Goal: Information Seeking & Learning: Learn about a topic

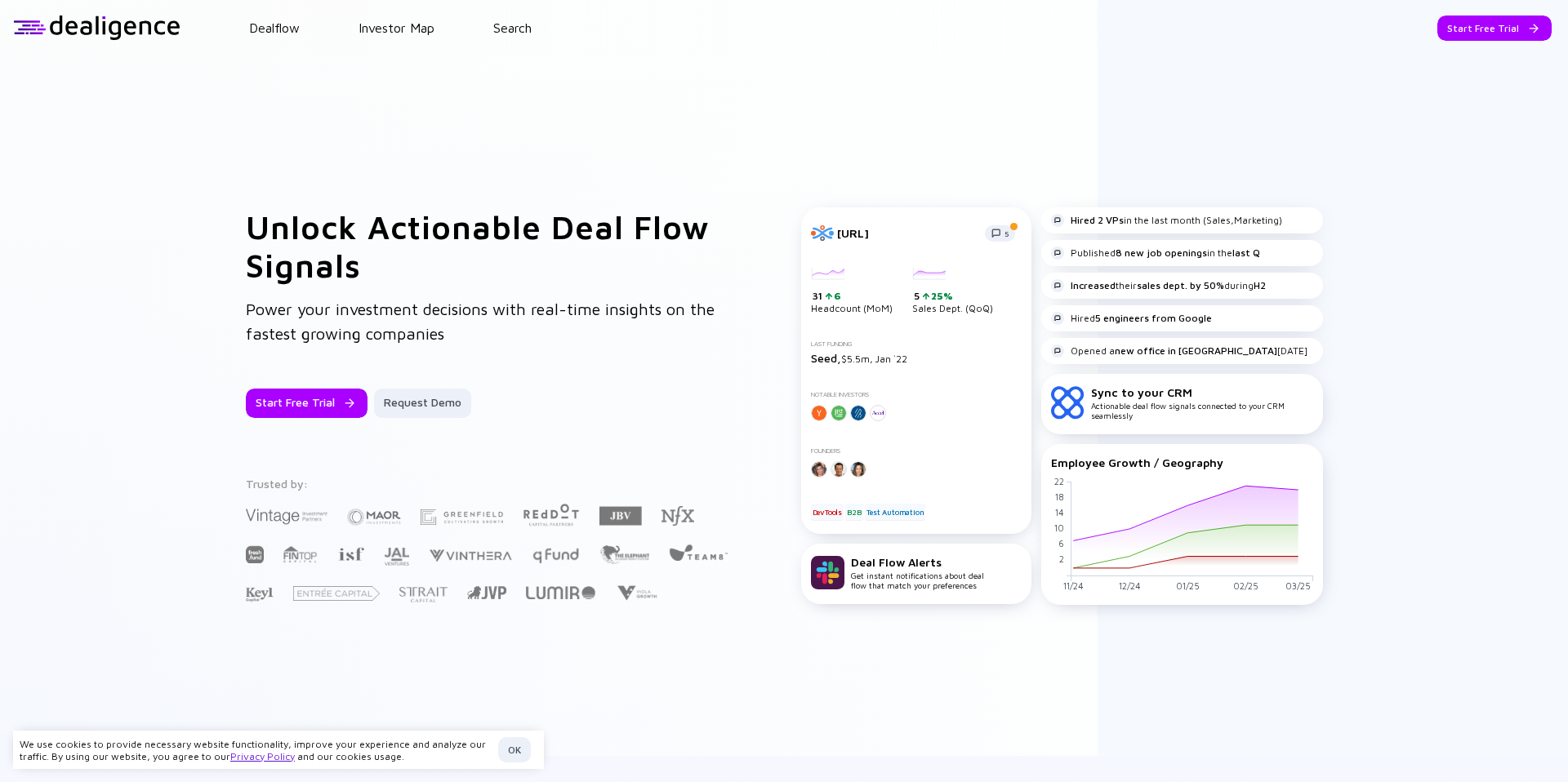
click at [1185, 388] on div "Sync to your CRM" at bounding box center [1202, 391] width 222 height 13
click at [670, 105] on div "Unlock Actionable Deal Flow Signals Power your investment decisions with real-t…" at bounding box center [784, 406] width 1568 height 700
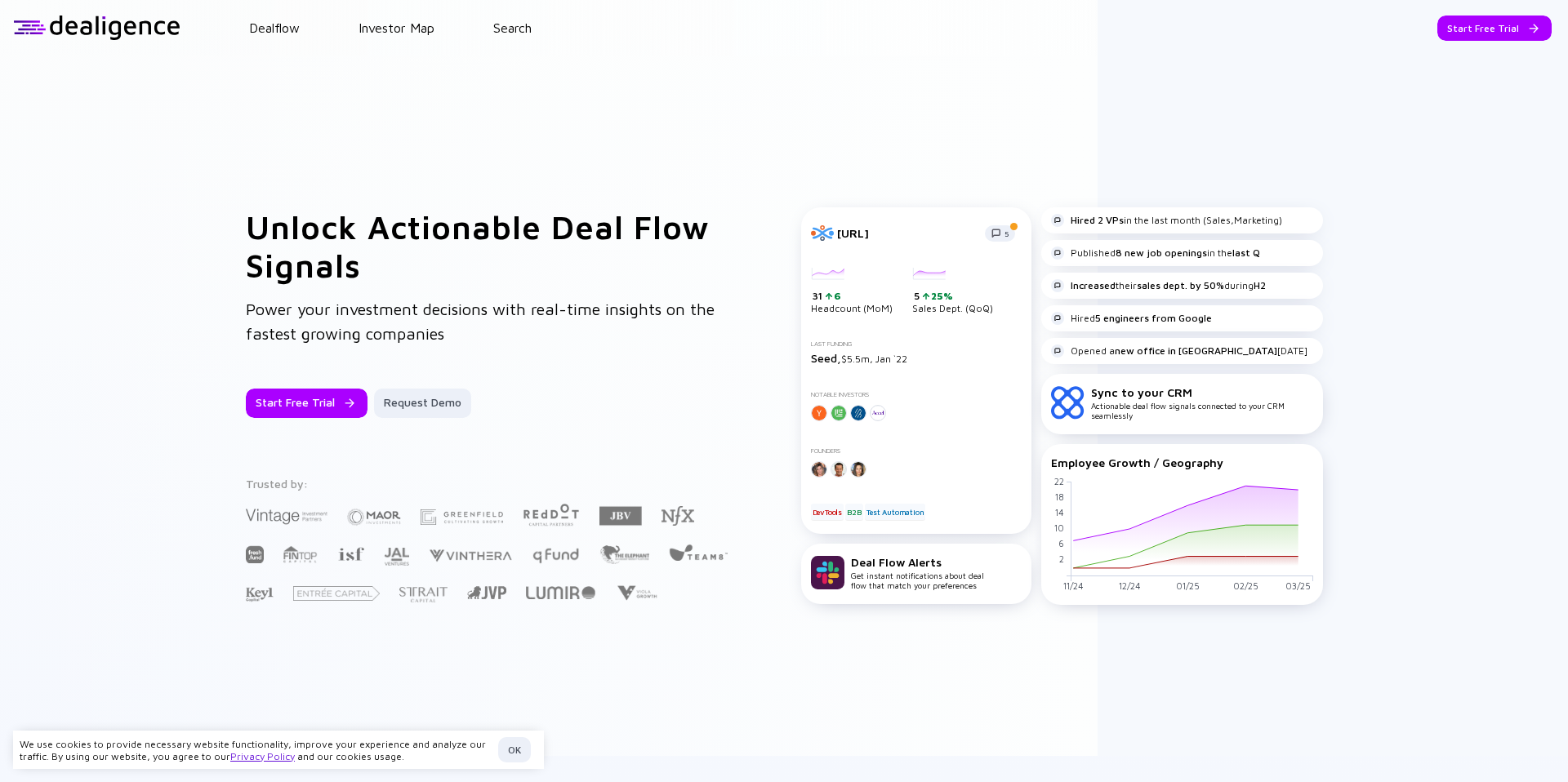
click at [636, 310] on span "Power your investment decisions with real-time insights on the fastest growing …" at bounding box center [480, 321] width 469 height 43
click at [1167, 224] on div "Hired 2 VPs in the last month (Sales,Marketing)" at bounding box center [1166, 220] width 231 height 13
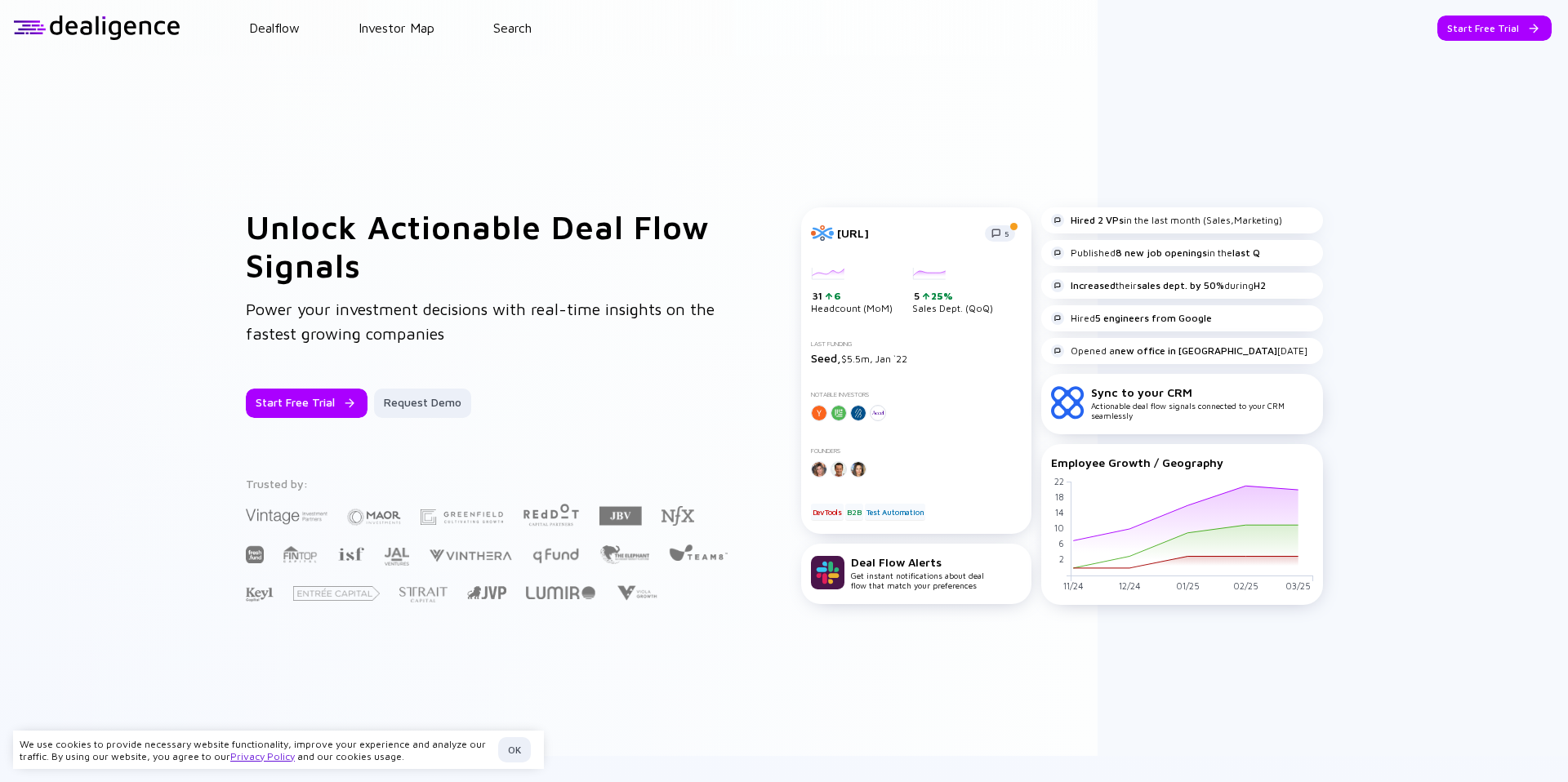
click at [1167, 224] on div "Hired 2 VPs in the last month (Sales,Marketing)" at bounding box center [1166, 220] width 231 height 13
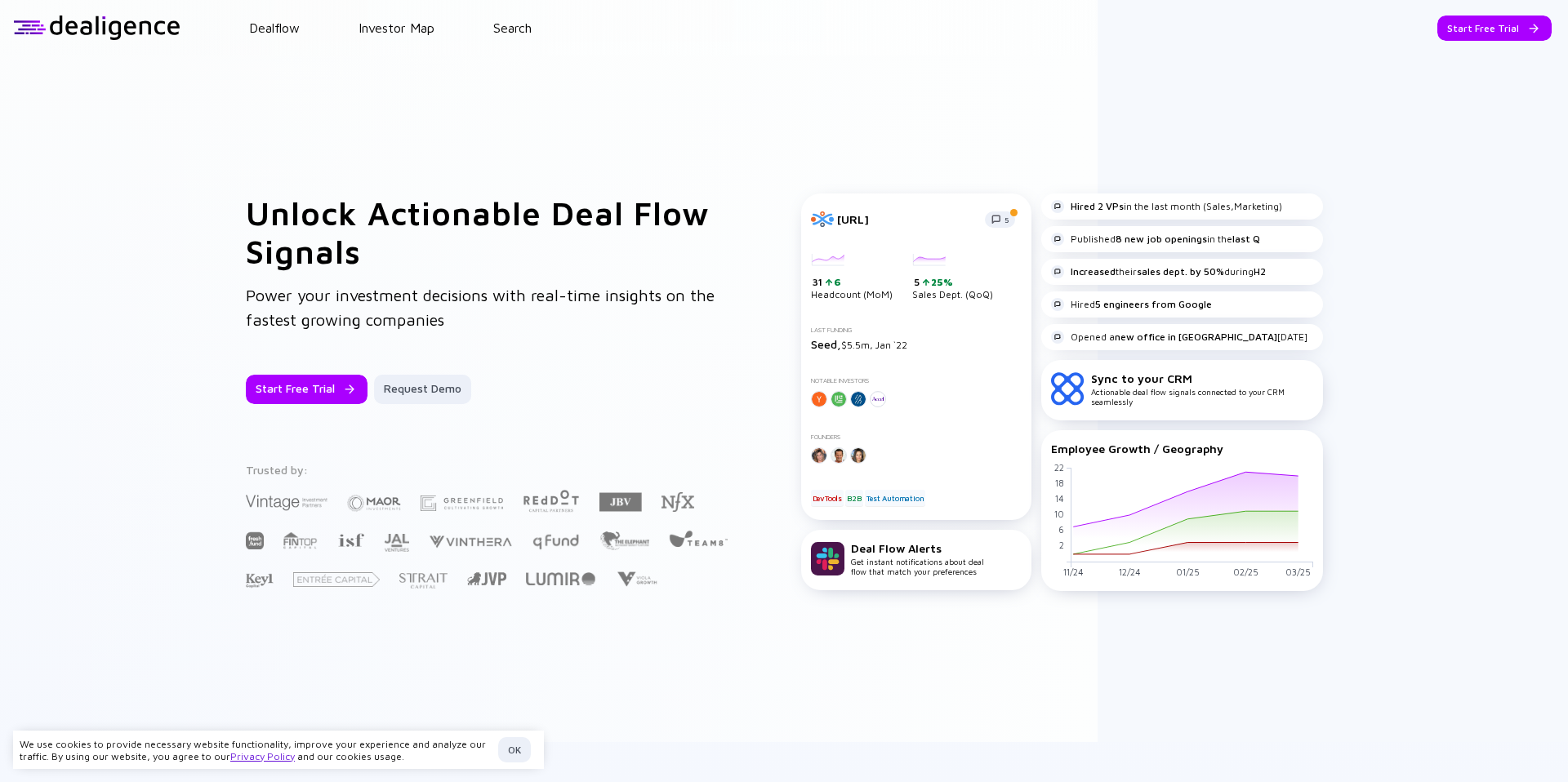
scroll to position [29, 0]
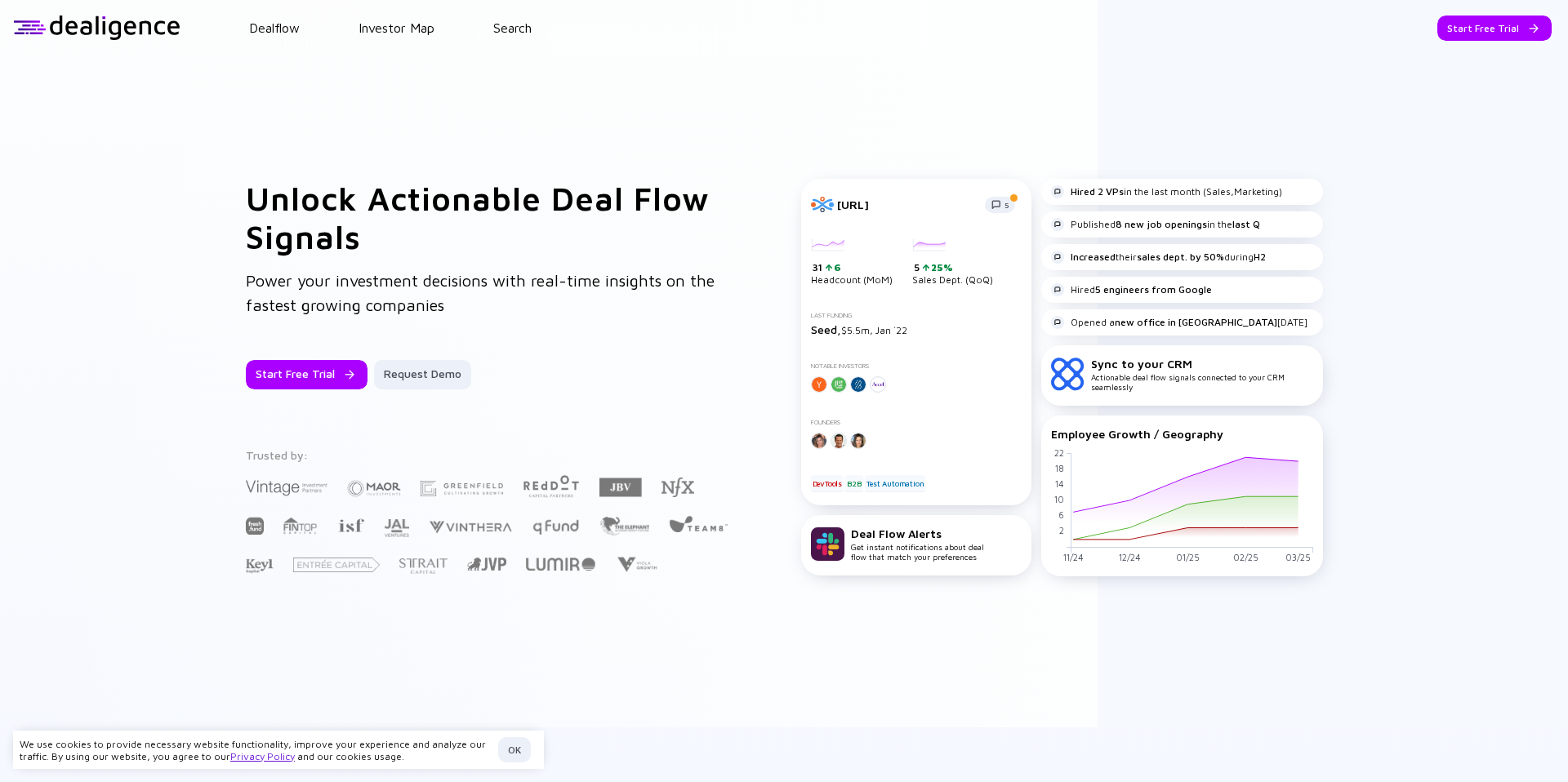
click at [1143, 360] on div "Sync to your CRM" at bounding box center [1202, 363] width 222 height 13
click at [1144, 371] on div "Sync to your CRM Actionable deal flow signals connected to your CRM seamlessly" at bounding box center [1202, 373] width 222 height 35
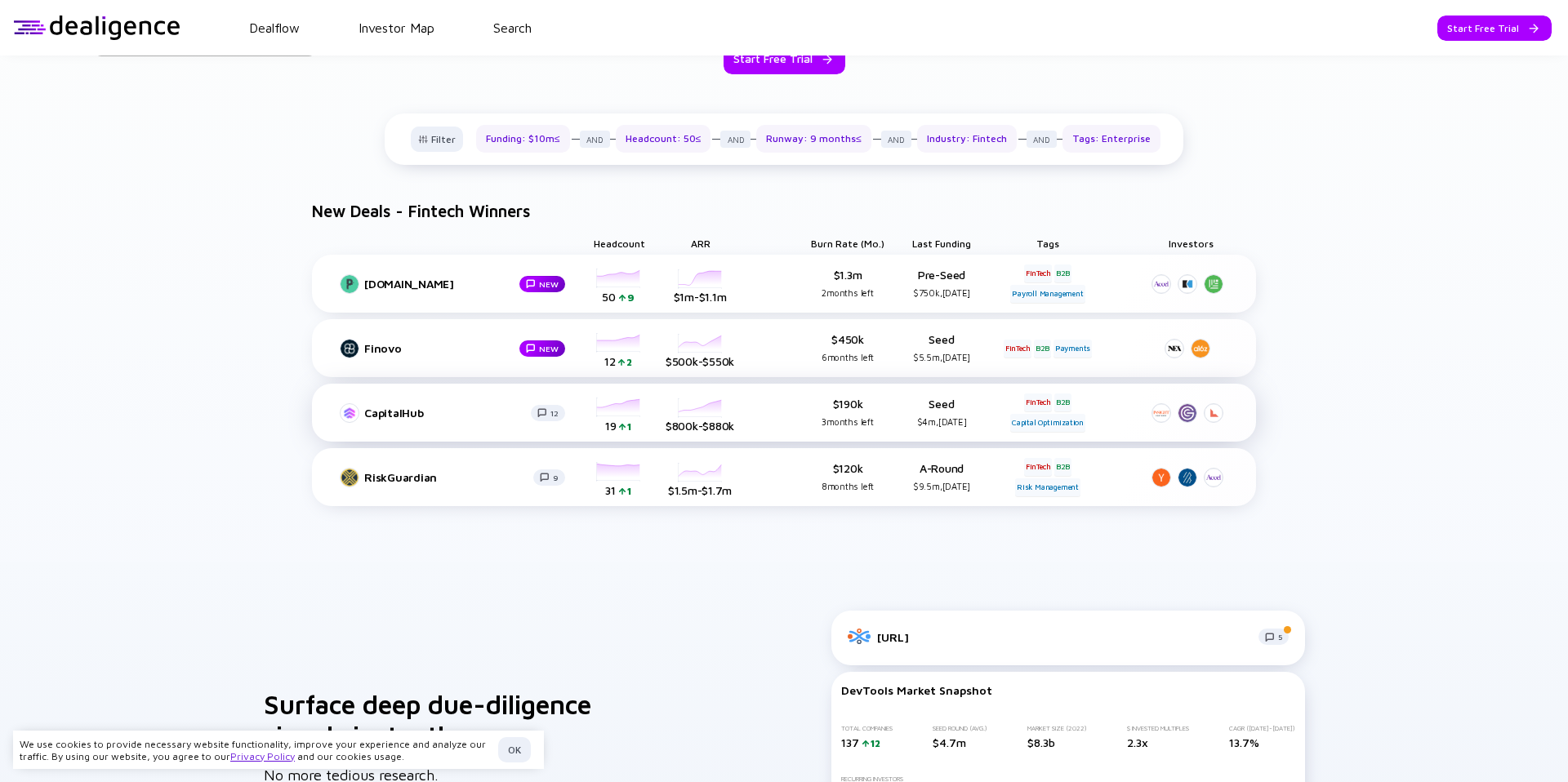
scroll to position [932, 0]
click at [649, 118] on div "Filter Funding: $10m≤ Headcount: 50≤ Runway: 9 months≤ Industry: Fintech Tags: …" at bounding box center [783, 136] width 798 height 51
click at [656, 134] on div "Headcount: 50≤" at bounding box center [664, 136] width 95 height 28
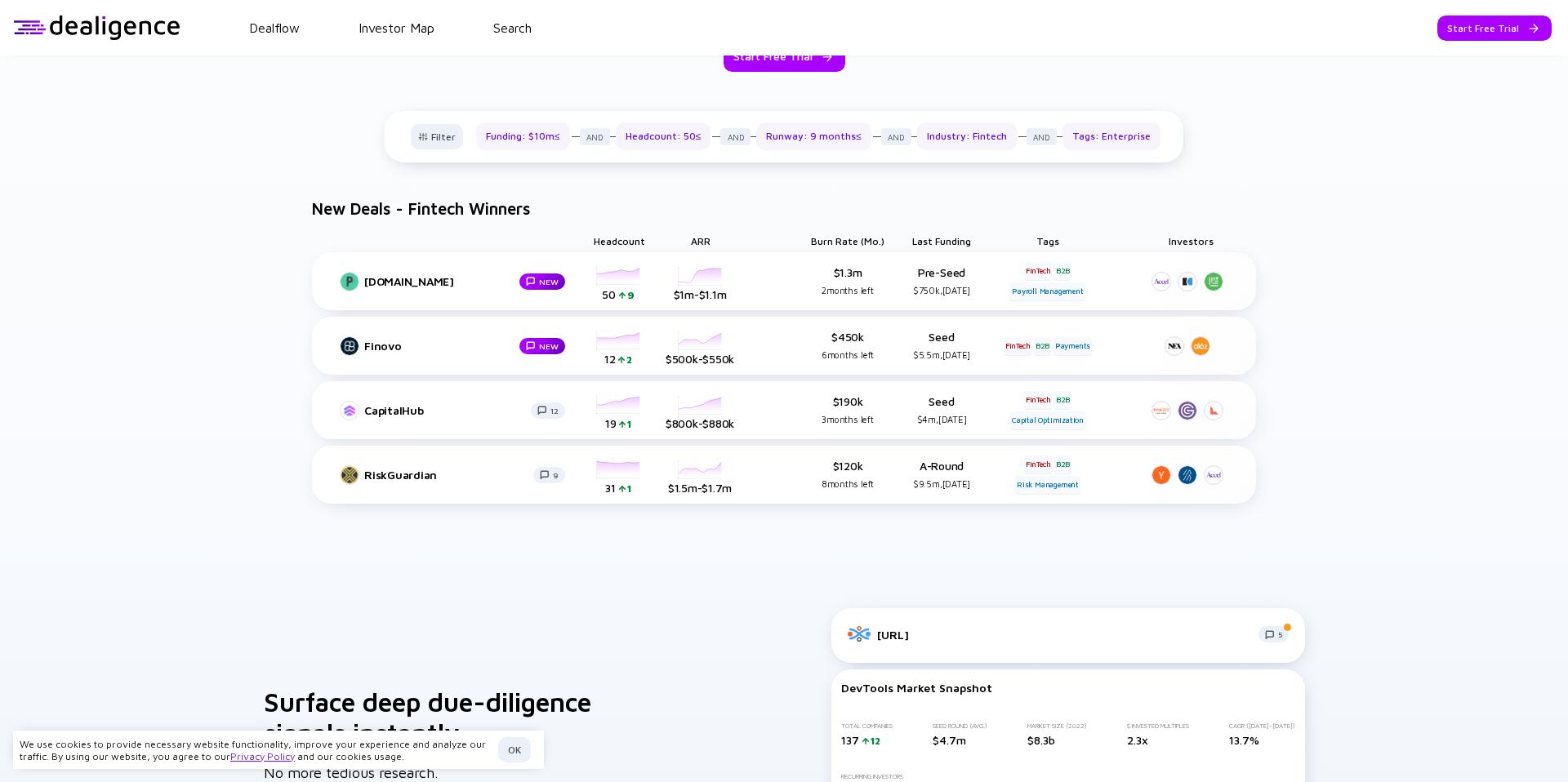
drag, startPoint x: 665, startPoint y: 135, endPoint x: 388, endPoint y: 223, distance: 290.6
click at [385, 226] on div "Filter Funding: $10m≤ Headcount: 50≤ Runway: 9 months≤ Industry: Fintech Tags: …" at bounding box center [784, 311] width 977 height 400
click at [392, 220] on div "Filter Funding: $10m≤ Headcount: 50≤ Runway: 9 months≤ Industry: Fintech Tags: …" at bounding box center [784, 311] width 977 height 400
click at [410, 211] on h4 "New Deals - Fintech Winners" at bounding box center [412, 209] width 234 height 14
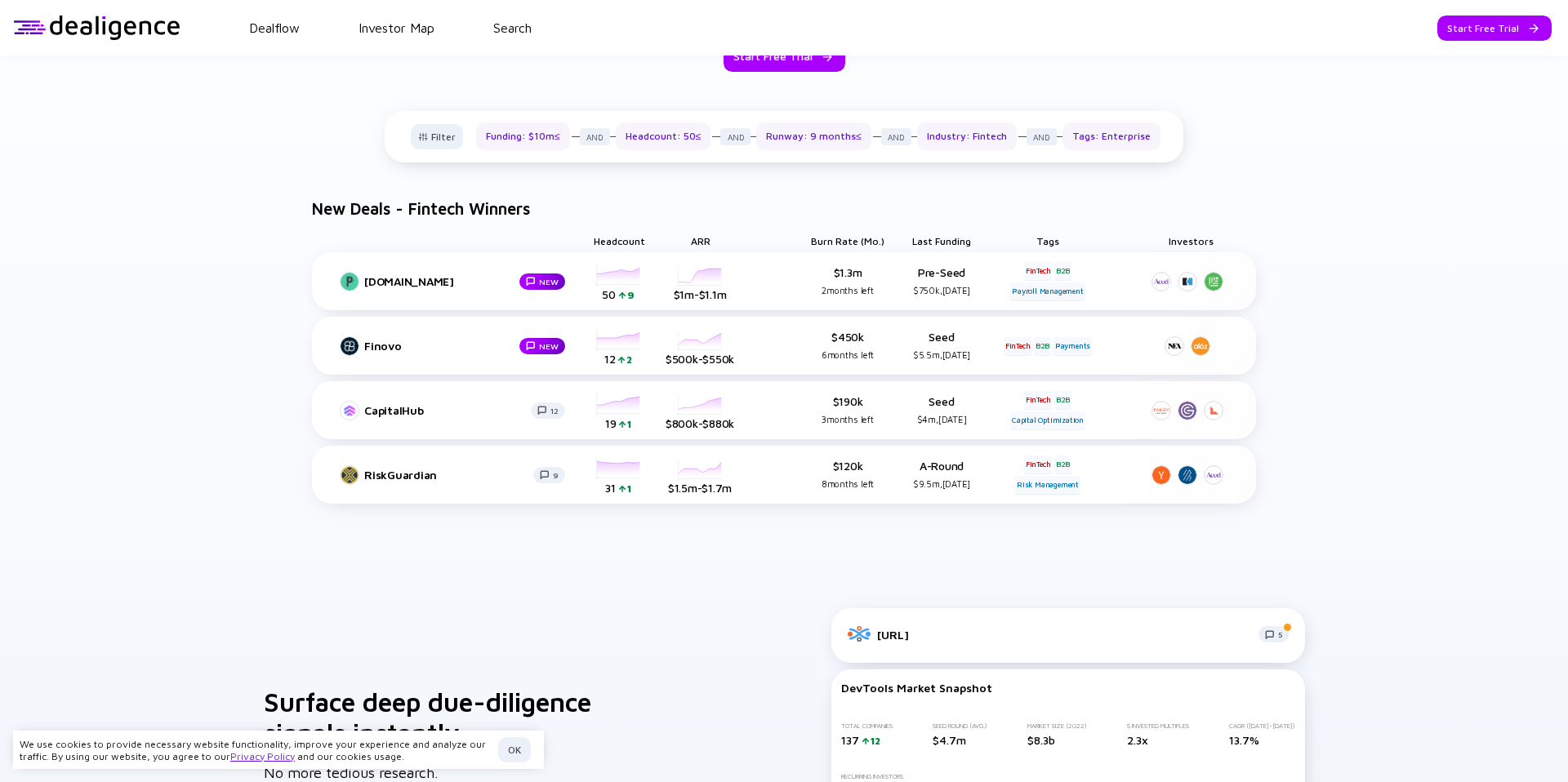
click at [410, 211] on h4 "New Deals - Fintech Winners" at bounding box center [412, 209] width 234 height 14
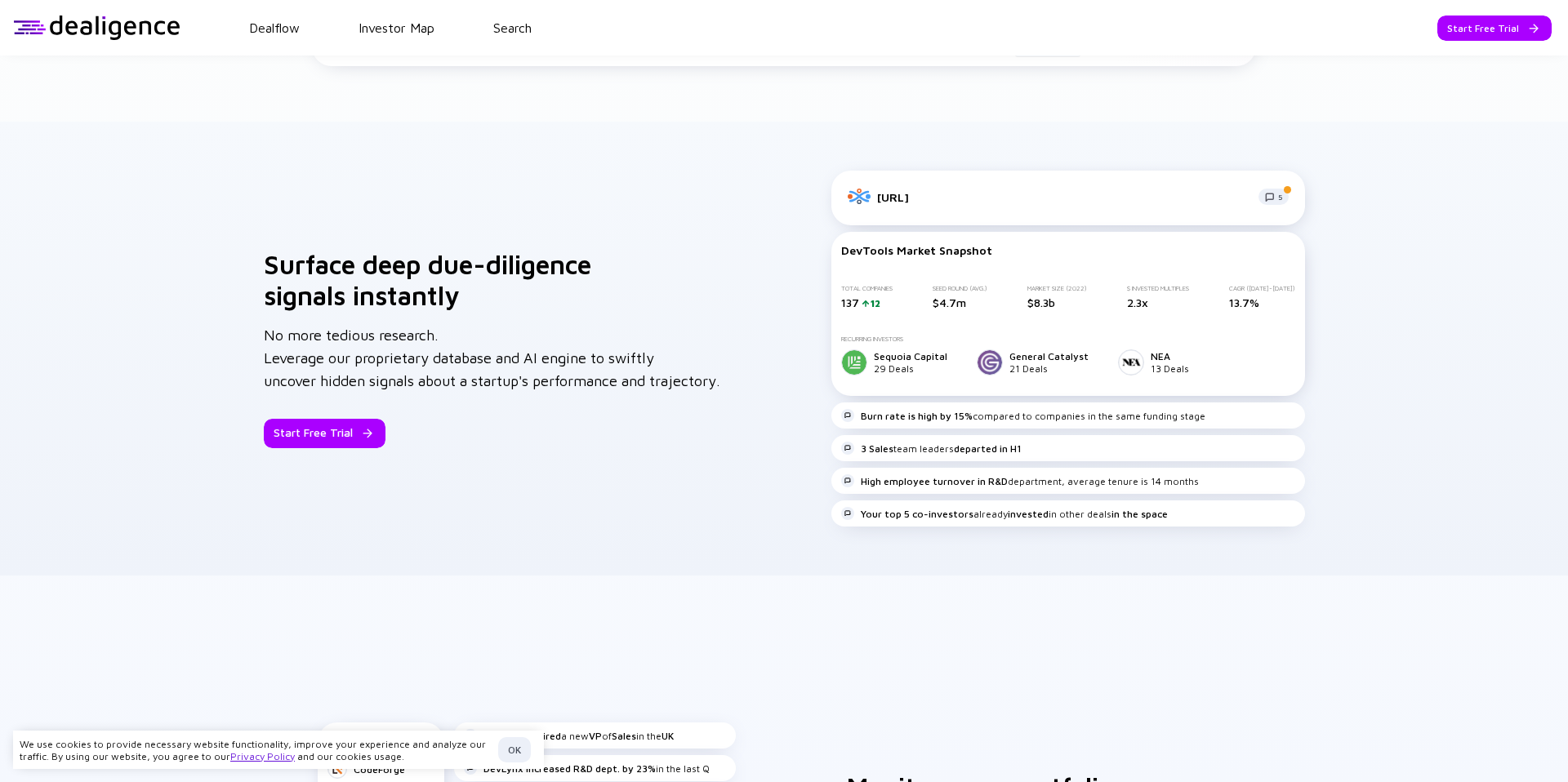
scroll to position [1373, 0]
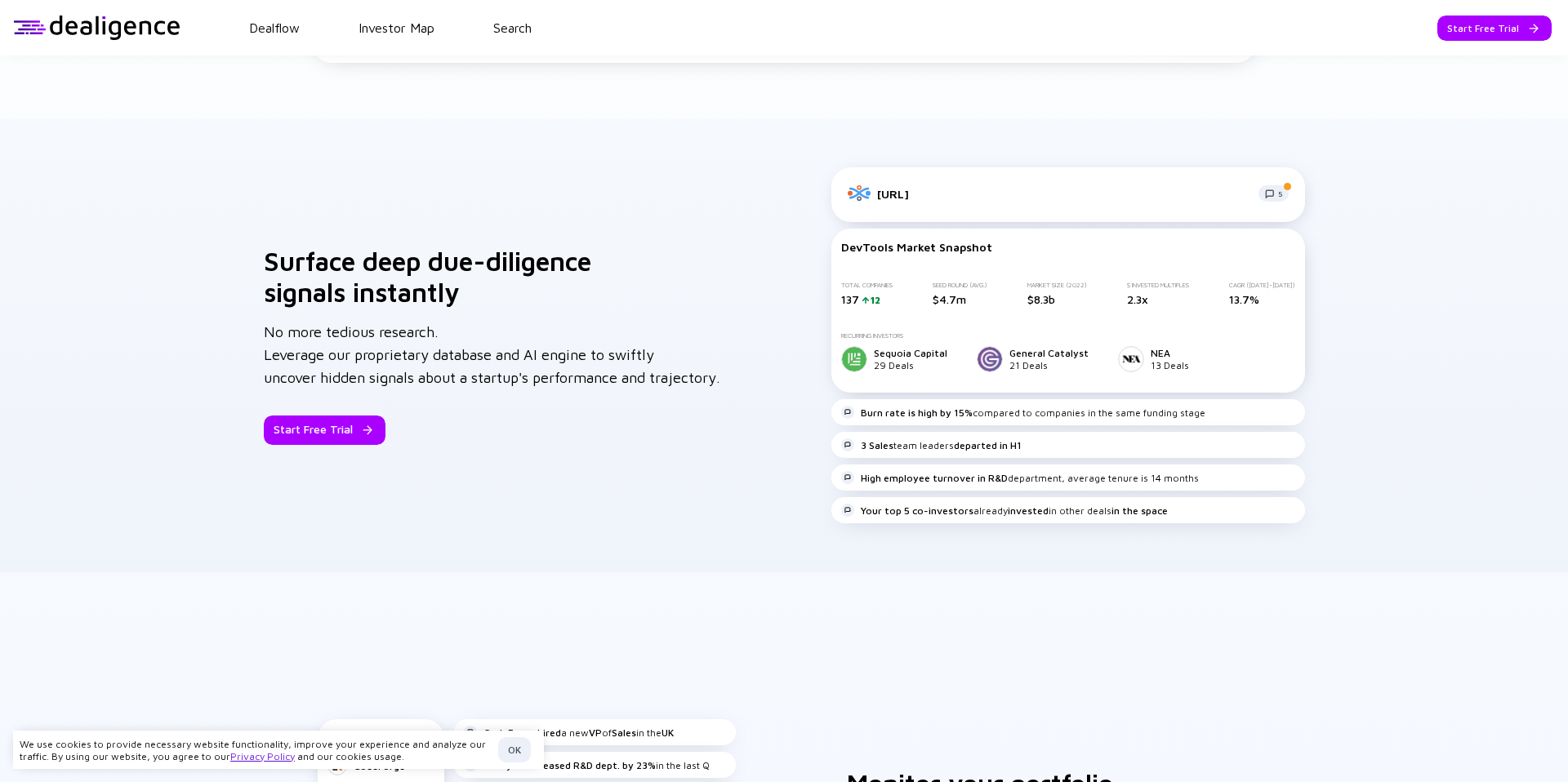
drag, startPoint x: 640, startPoint y: 386, endPoint x: 245, endPoint y: 310, distance: 402.2
click at [245, 310] on div "Surface deep due-diligence signals instantly No more tedious research. Leverage…" at bounding box center [784, 346] width 1568 height 454
click at [299, 342] on div "Surface deep due-diligence signals instantly No more tedious research. Leverage…" at bounding box center [492, 346] width 456 height 199
click at [301, 342] on div "Surface deep due-diligence signals instantly No more tedious research. Leverage…" at bounding box center [492, 346] width 456 height 199
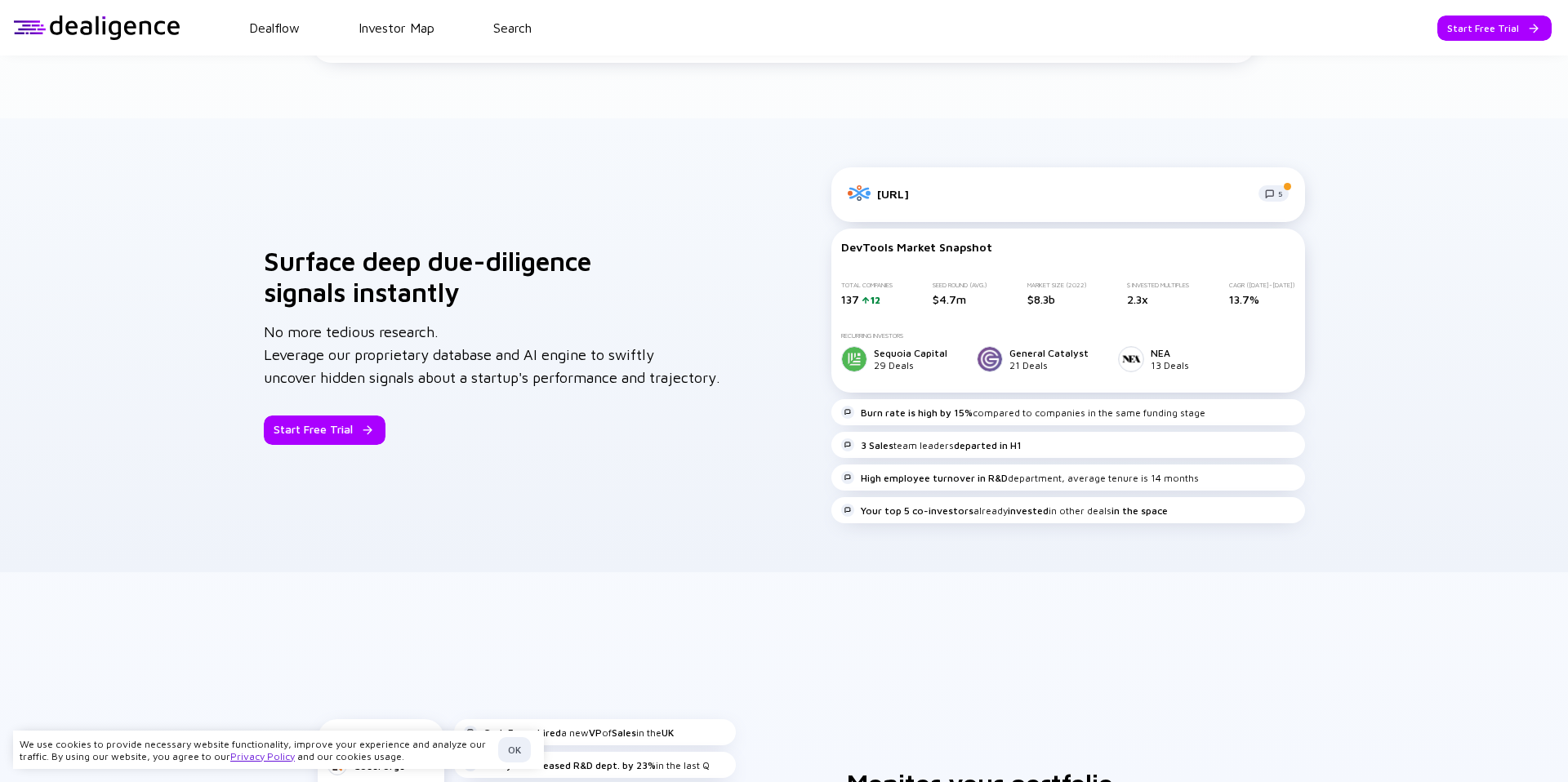
click at [301, 342] on div "Surface deep due-diligence signals instantly No more tedious research. Leverage…" at bounding box center [492, 346] width 456 height 199
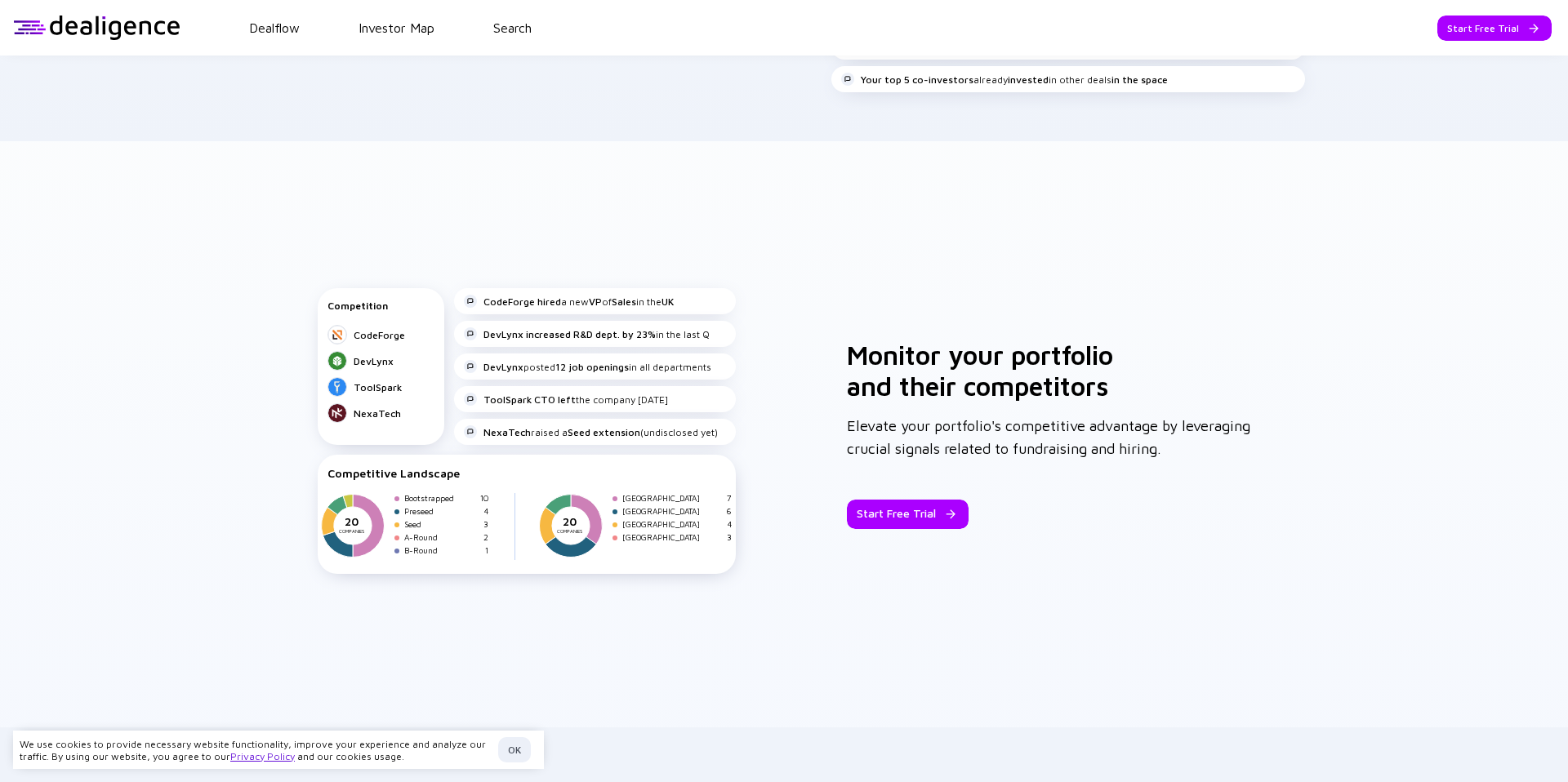
scroll to position [1837, 0]
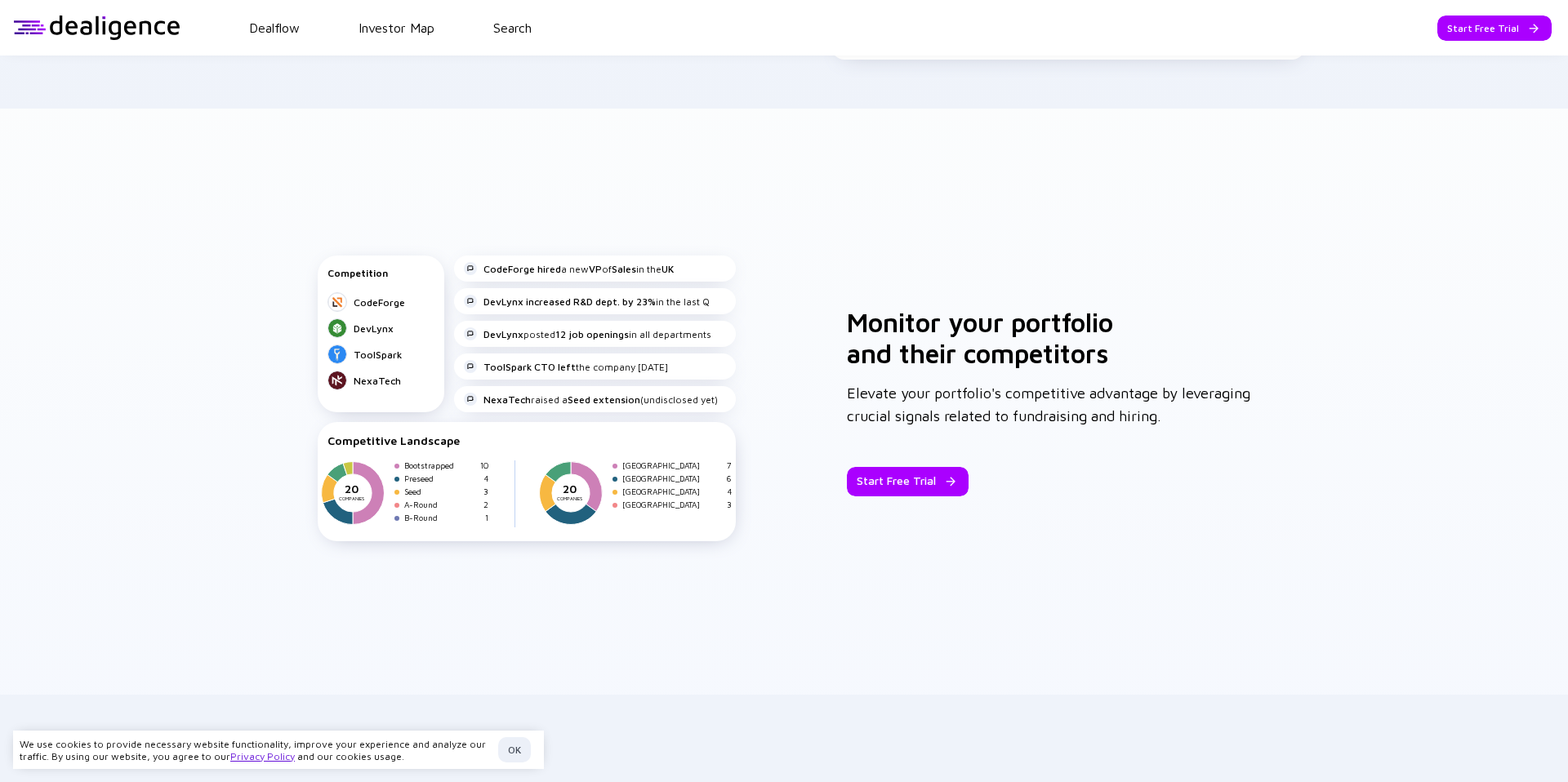
drag, startPoint x: 1120, startPoint y: 436, endPoint x: 1089, endPoint y: 430, distance: 31.6
click at [1097, 432] on div "Monitor your portfolio and their competitors Elevate your portfolio's competiti…" at bounding box center [1048, 401] width 403 height 189
drag, startPoint x: 1081, startPoint y: 427, endPoint x: 861, endPoint y: 368, distance: 227.8
click at [861, 368] on div "Monitor your portfolio and their competitors Elevate your portfolio's competiti…" at bounding box center [1048, 401] width 403 height 189
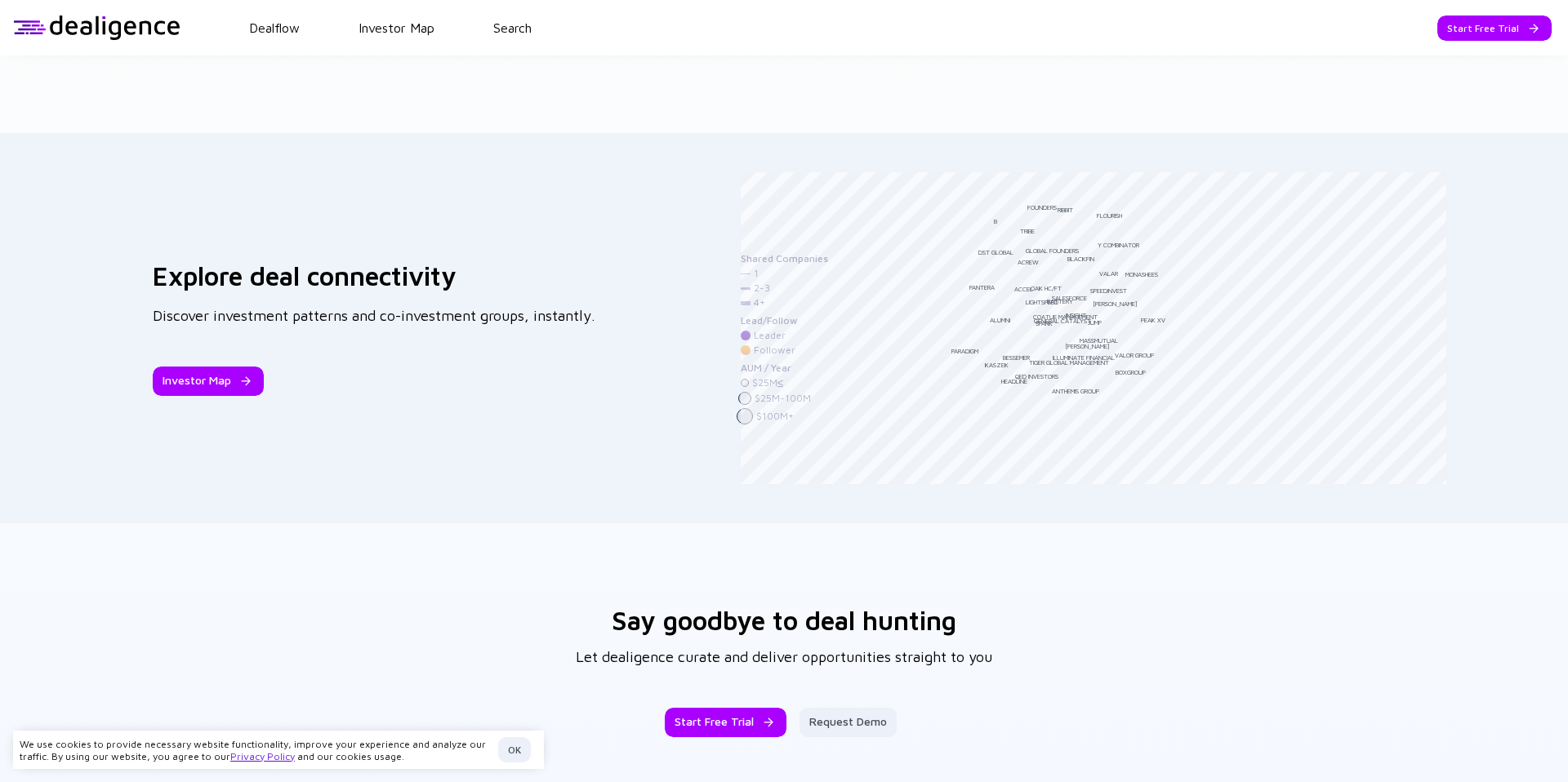
click at [388, 35] on header "Dealflow Investor Map Search Start Free Trial Dealflow Investor Map Start Free …" at bounding box center [784, 28] width 1568 height 56
click at [405, 31] on link "Investor Map" at bounding box center [396, 28] width 76 height 14
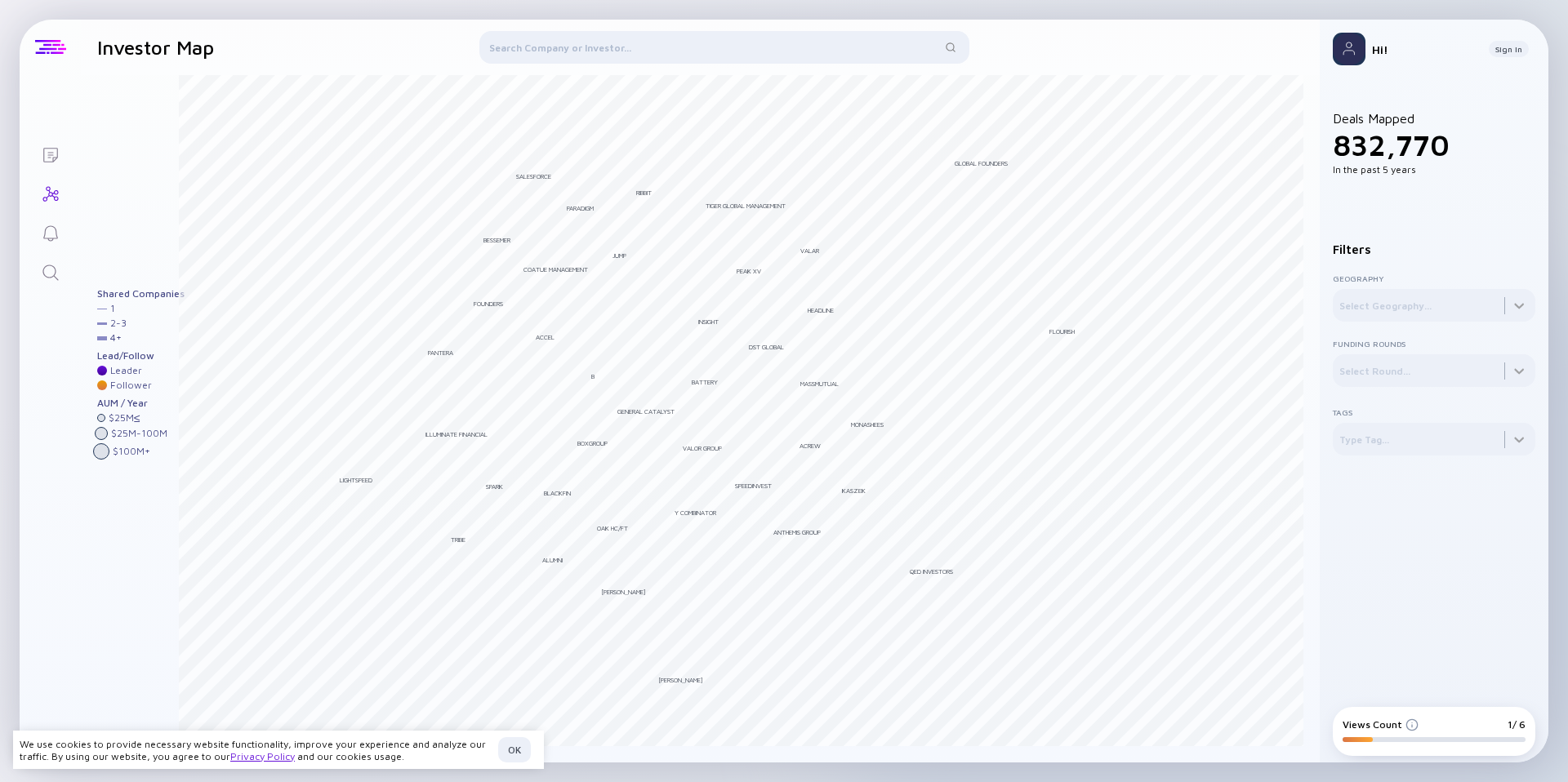
click at [42, 40] on div at bounding box center [50, 48] width 31 height 14
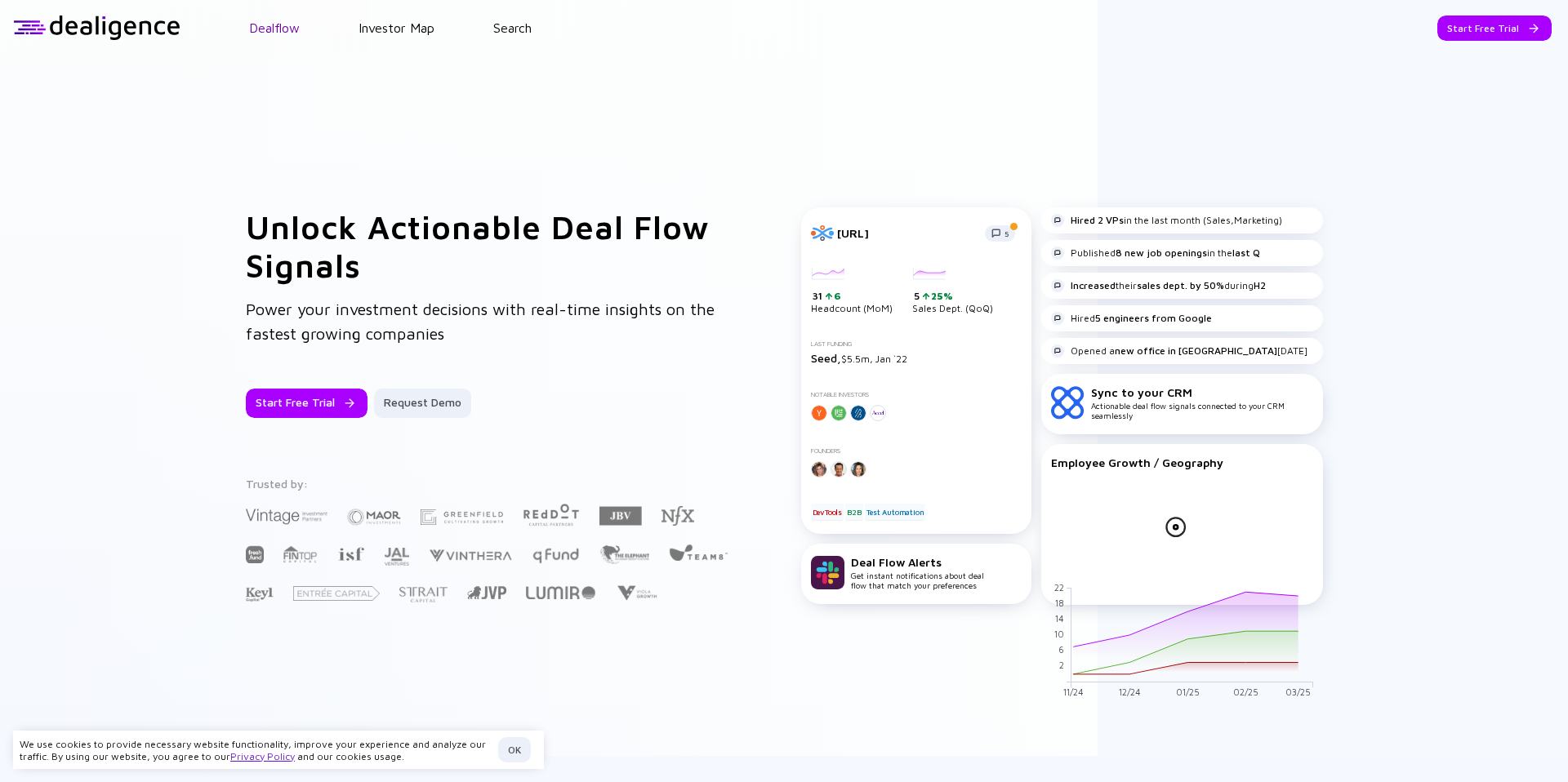
click at [291, 28] on link "Dealflow" at bounding box center [274, 28] width 50 height 14
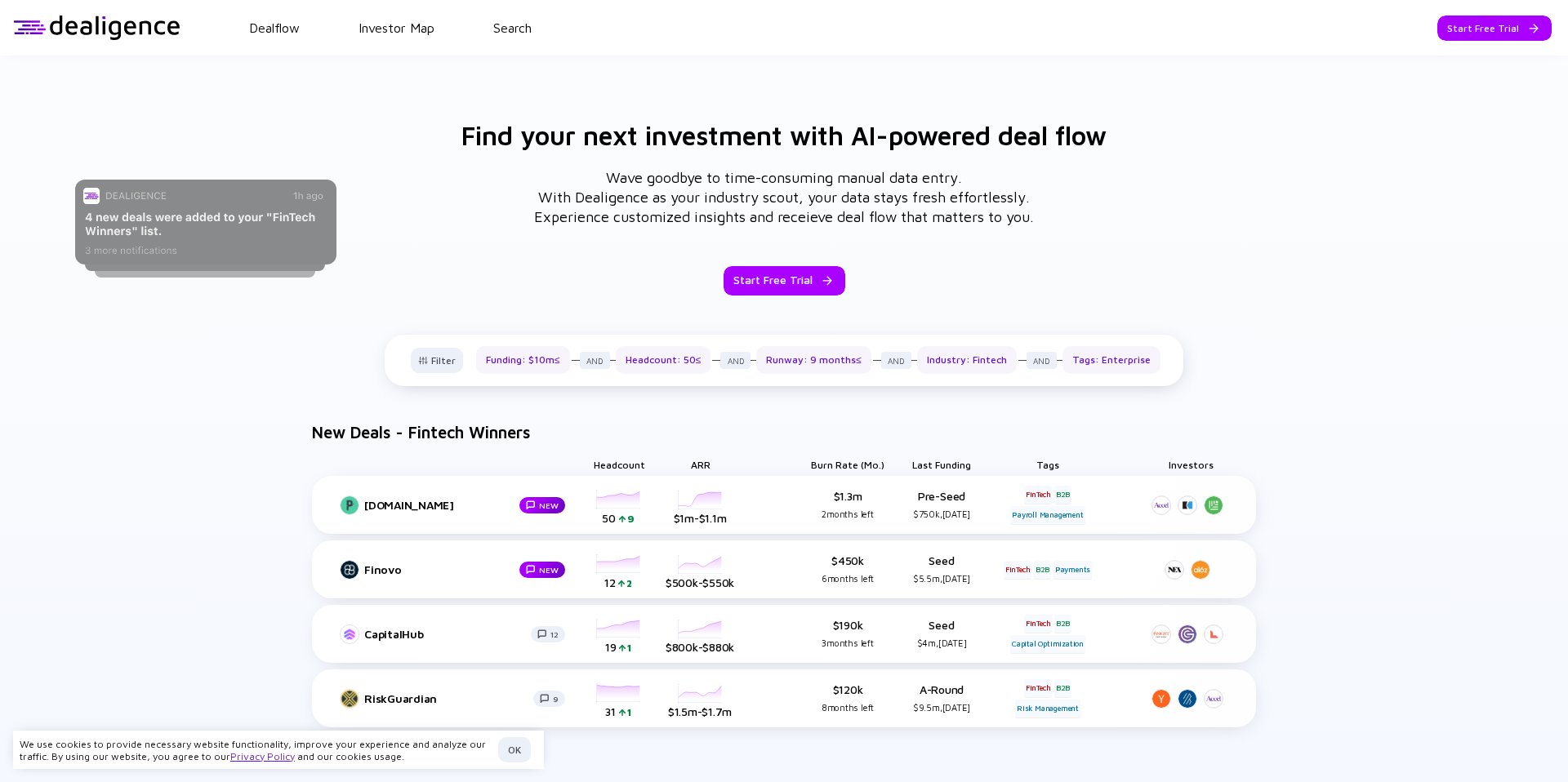
scroll to position [742, 0]
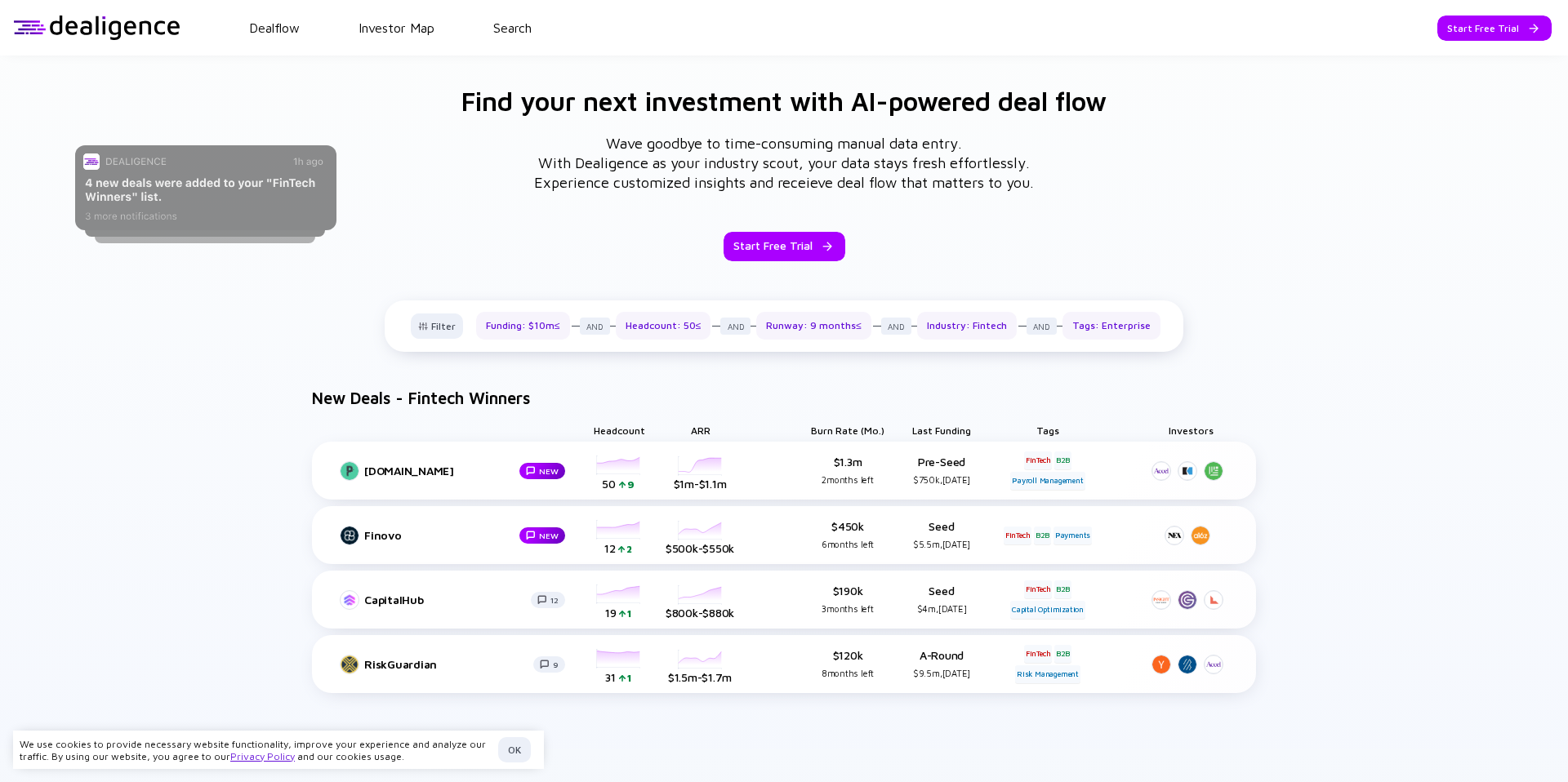
click at [146, 150] on rect at bounding box center [206, 188] width 261 height 85
click at [159, 201] on rect at bounding box center [206, 188] width 261 height 85
drag, startPoint x: 159, startPoint y: 201, endPoint x: 796, endPoint y: 226, distance: 637.5
click at [721, 215] on div "Find your next investment with AI-powered deal flow Wave goodbye to time-consum…" at bounding box center [784, 393] width 1255 height 611
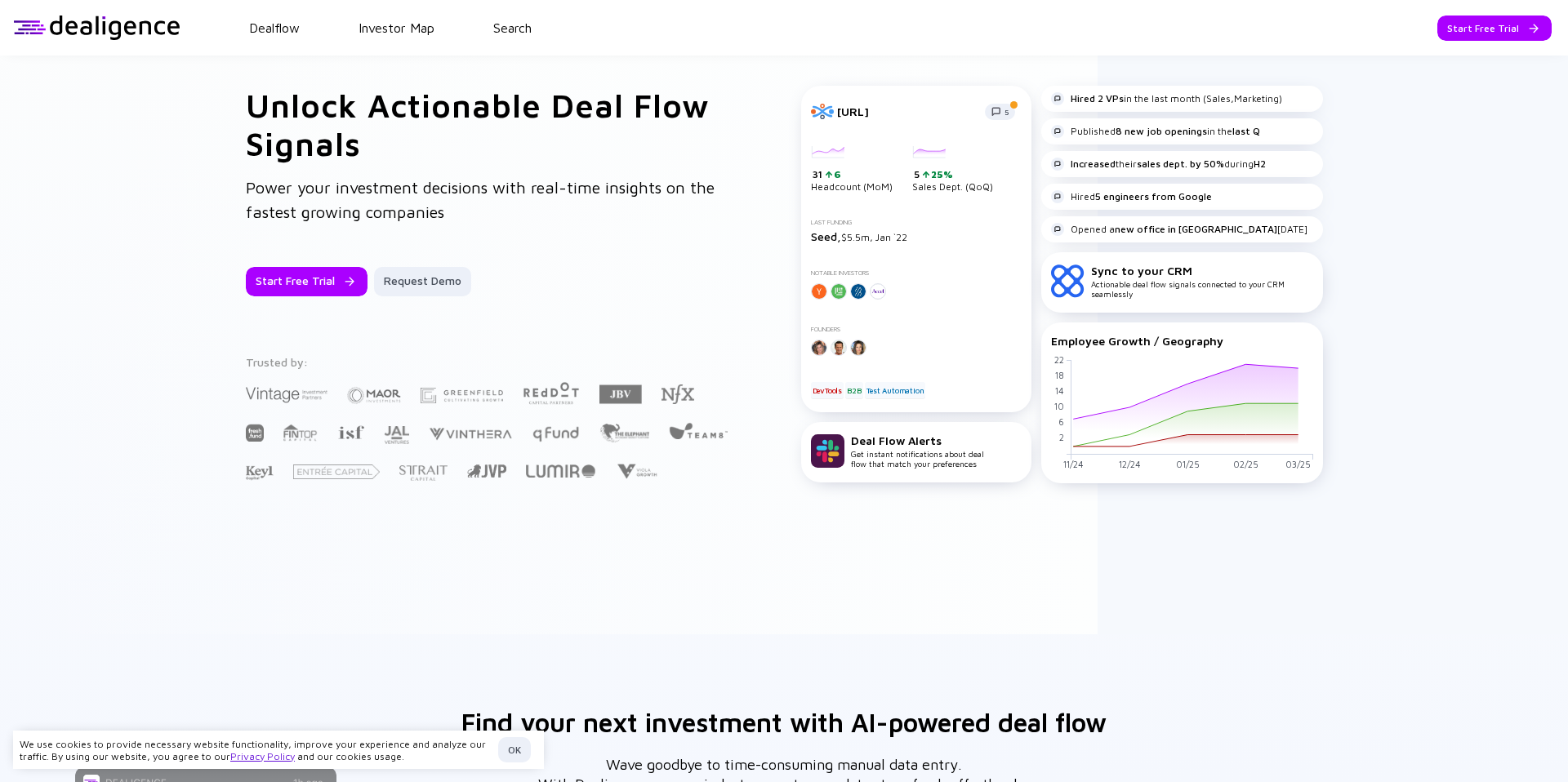
scroll to position [0, 0]
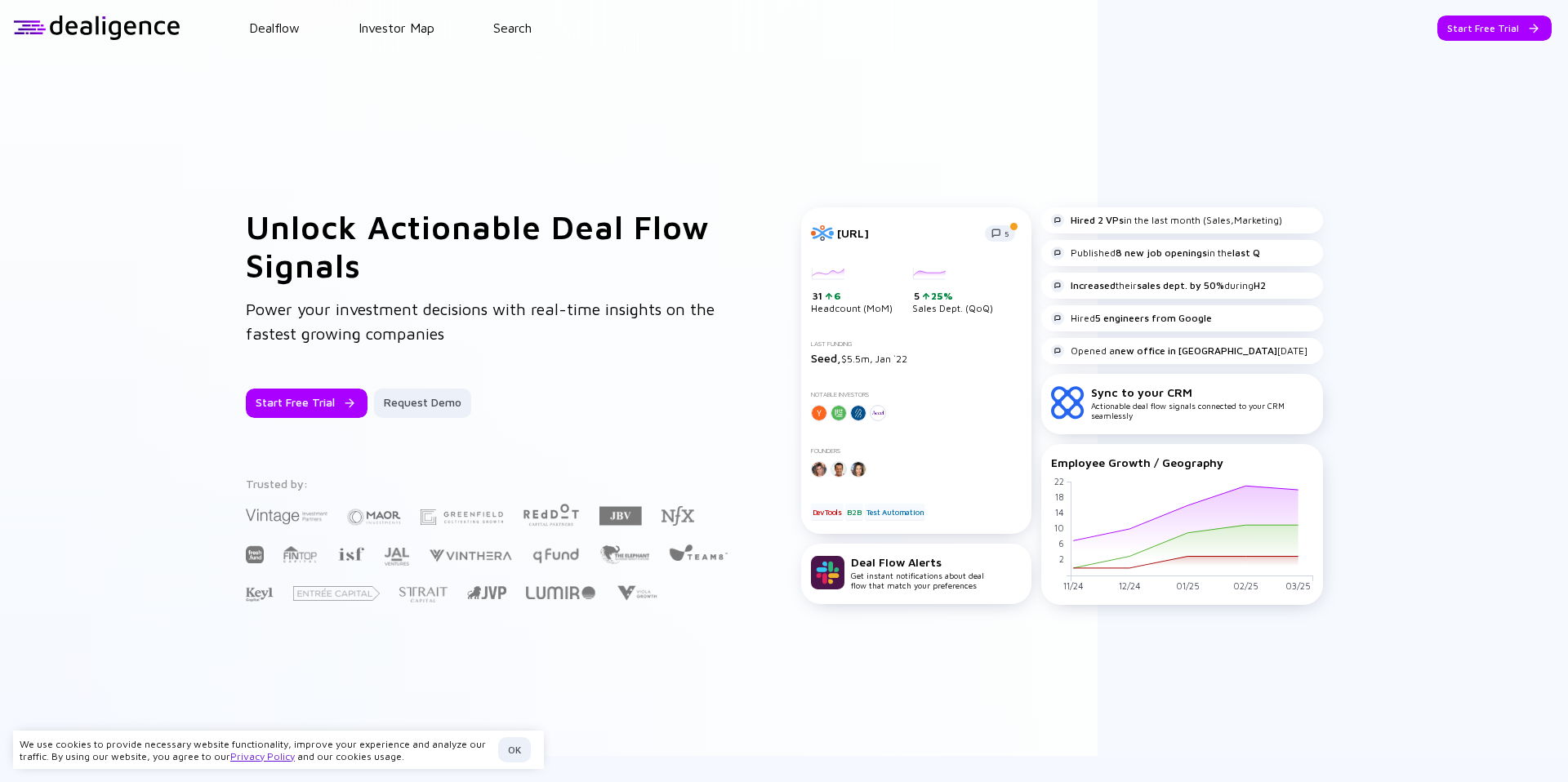
click at [525, 37] on header "Dealflow Investor Map Search Start Free Trial Dealflow Investor Map Start Free …" at bounding box center [784, 28] width 1568 height 56
click at [516, 27] on link "Search" at bounding box center [512, 28] width 39 height 14
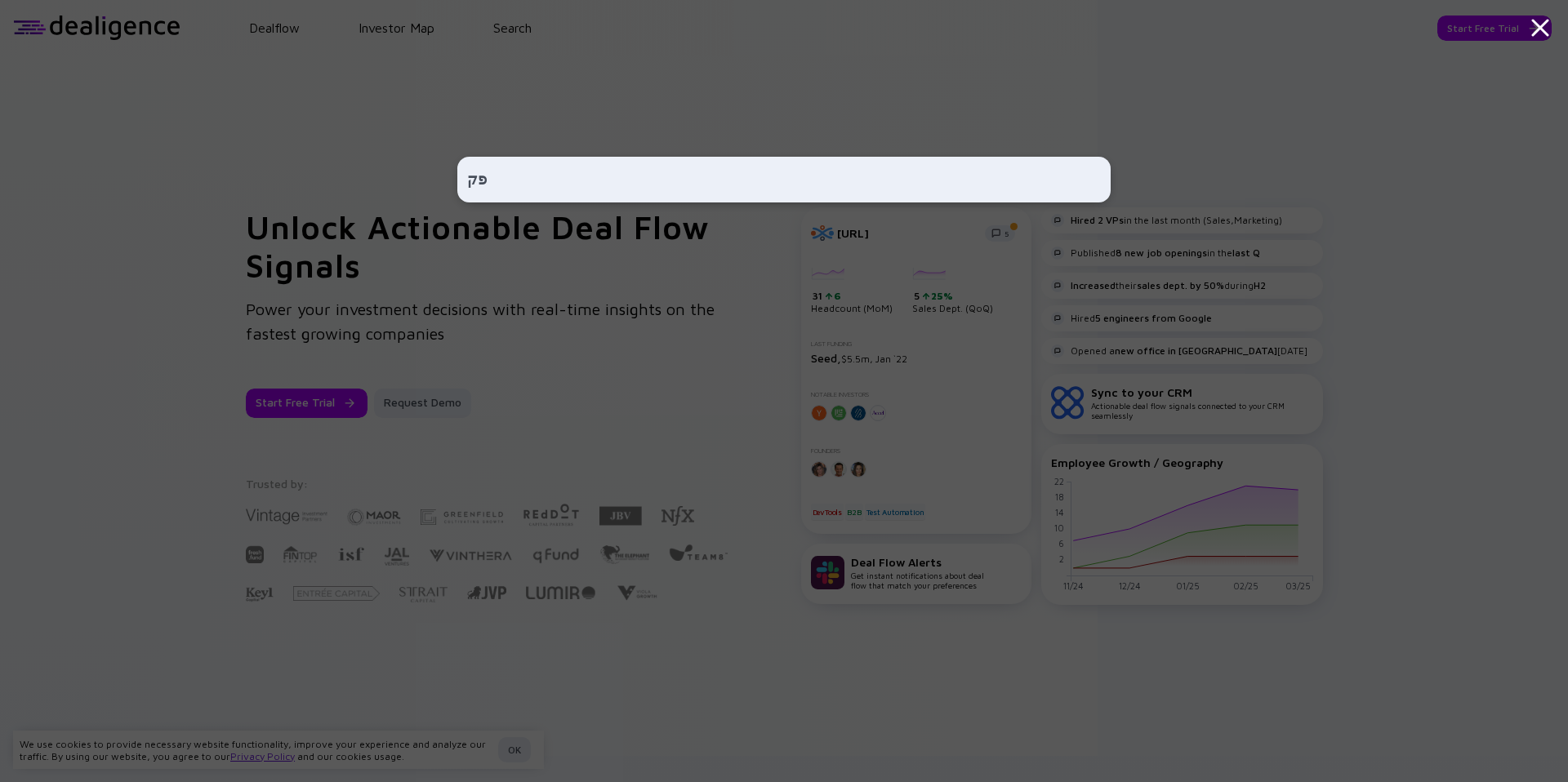
type input "פ"
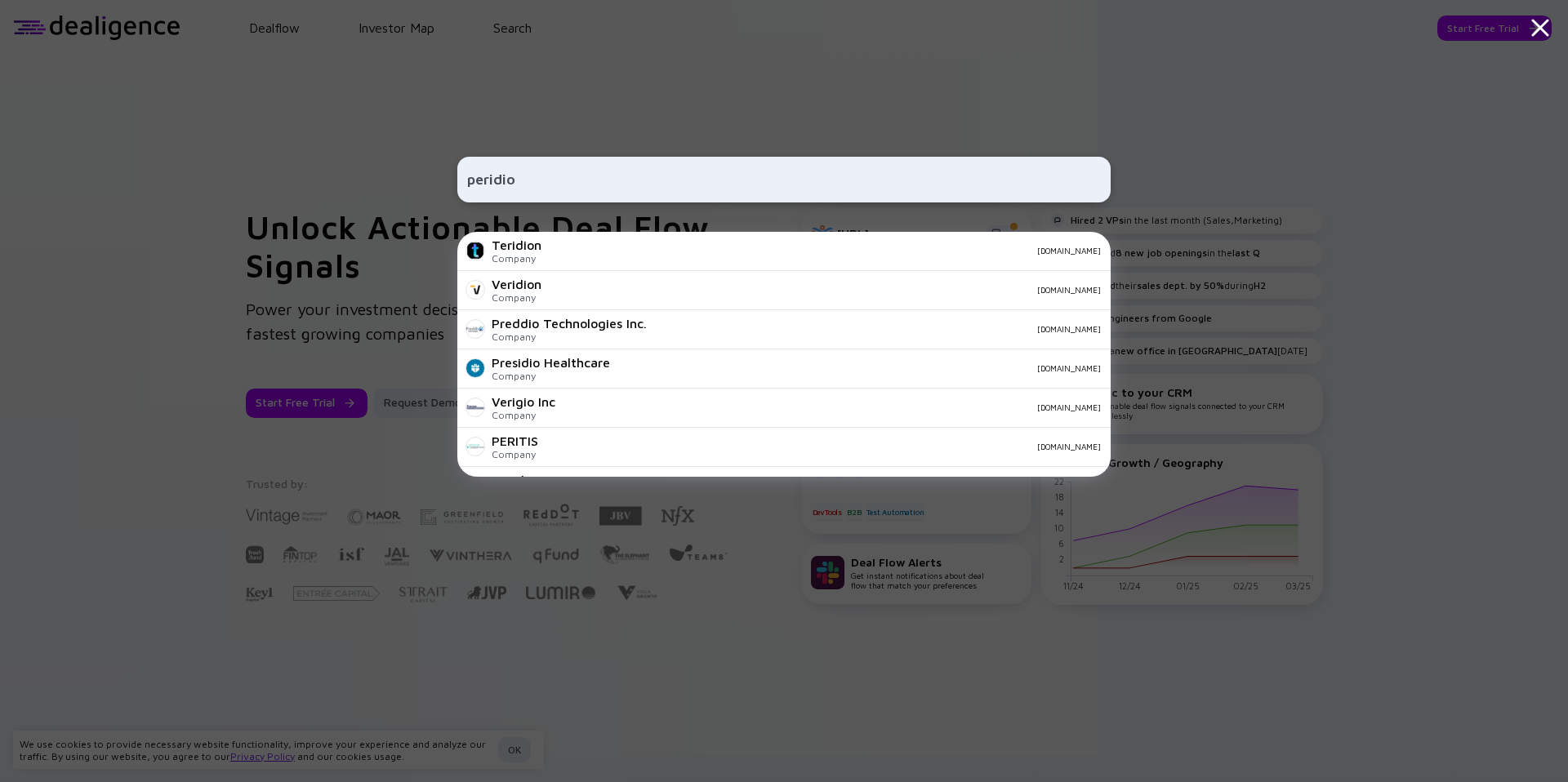
click at [544, 204] on div "peridio Teridion Company [DOMAIN_NAME] Veridion Company [DOMAIN_NAME] Preddio T…" at bounding box center [783, 391] width 653 height 782
click at [551, 194] on div "peridio" at bounding box center [783, 180] width 653 height 46
click at [552, 194] on div "peridio" at bounding box center [783, 180] width 653 height 46
click at [557, 185] on input "peridio" at bounding box center [784, 180] width 634 height 30
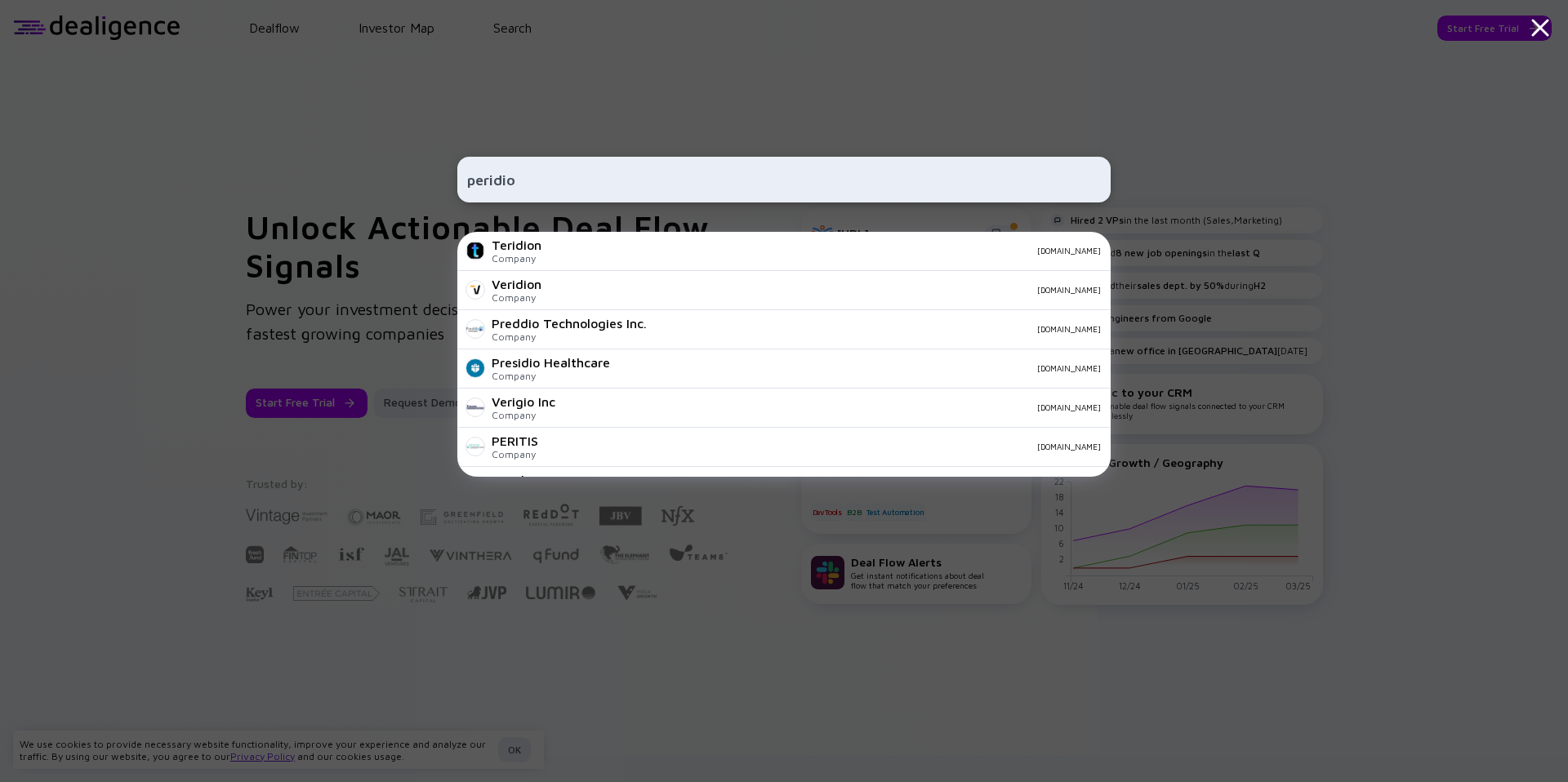
click at [557, 185] on input "peridio" at bounding box center [784, 180] width 634 height 30
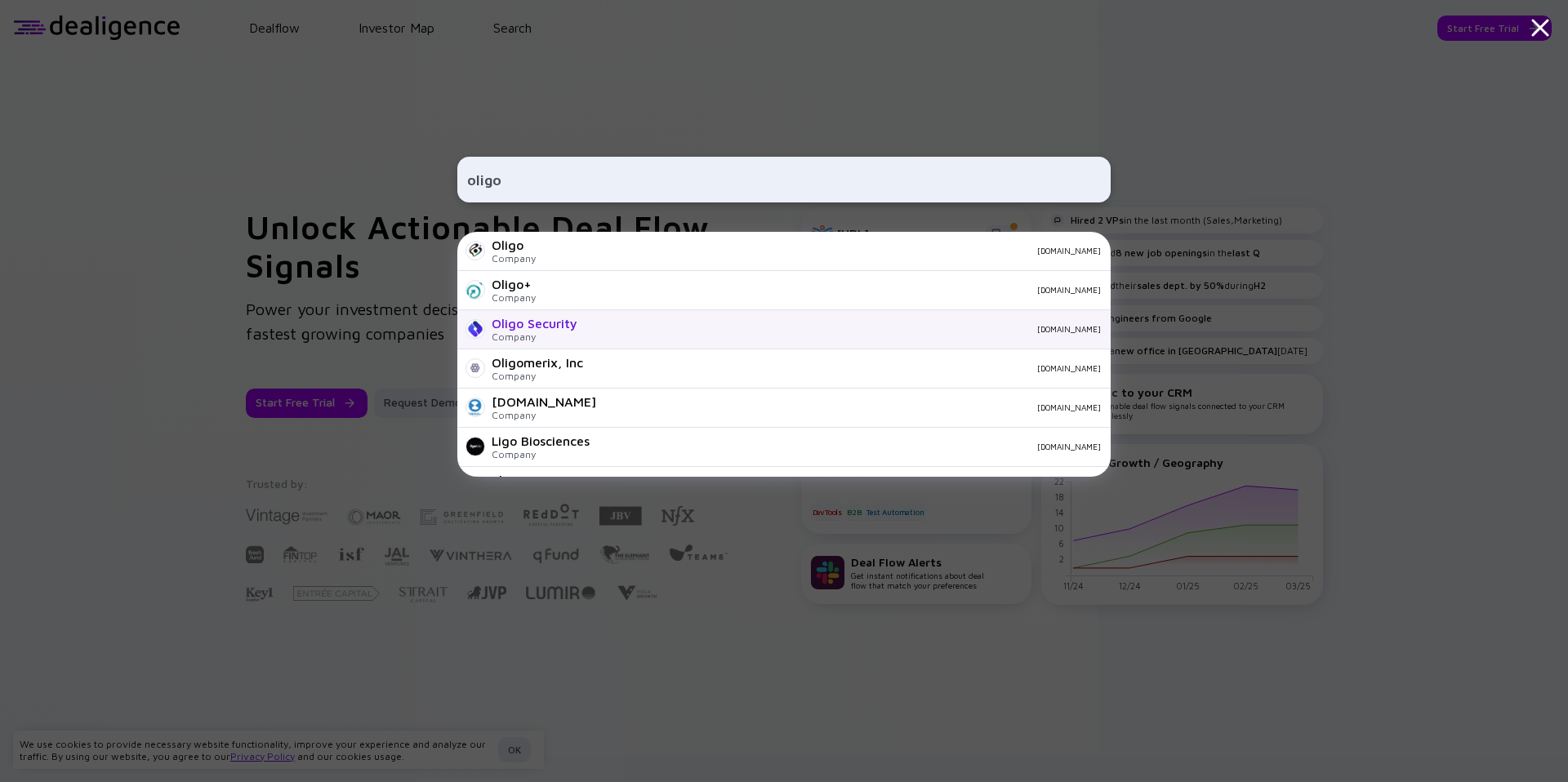
type input "oligo"
click at [529, 319] on div "Oligo Security" at bounding box center [533, 323] width 85 height 14
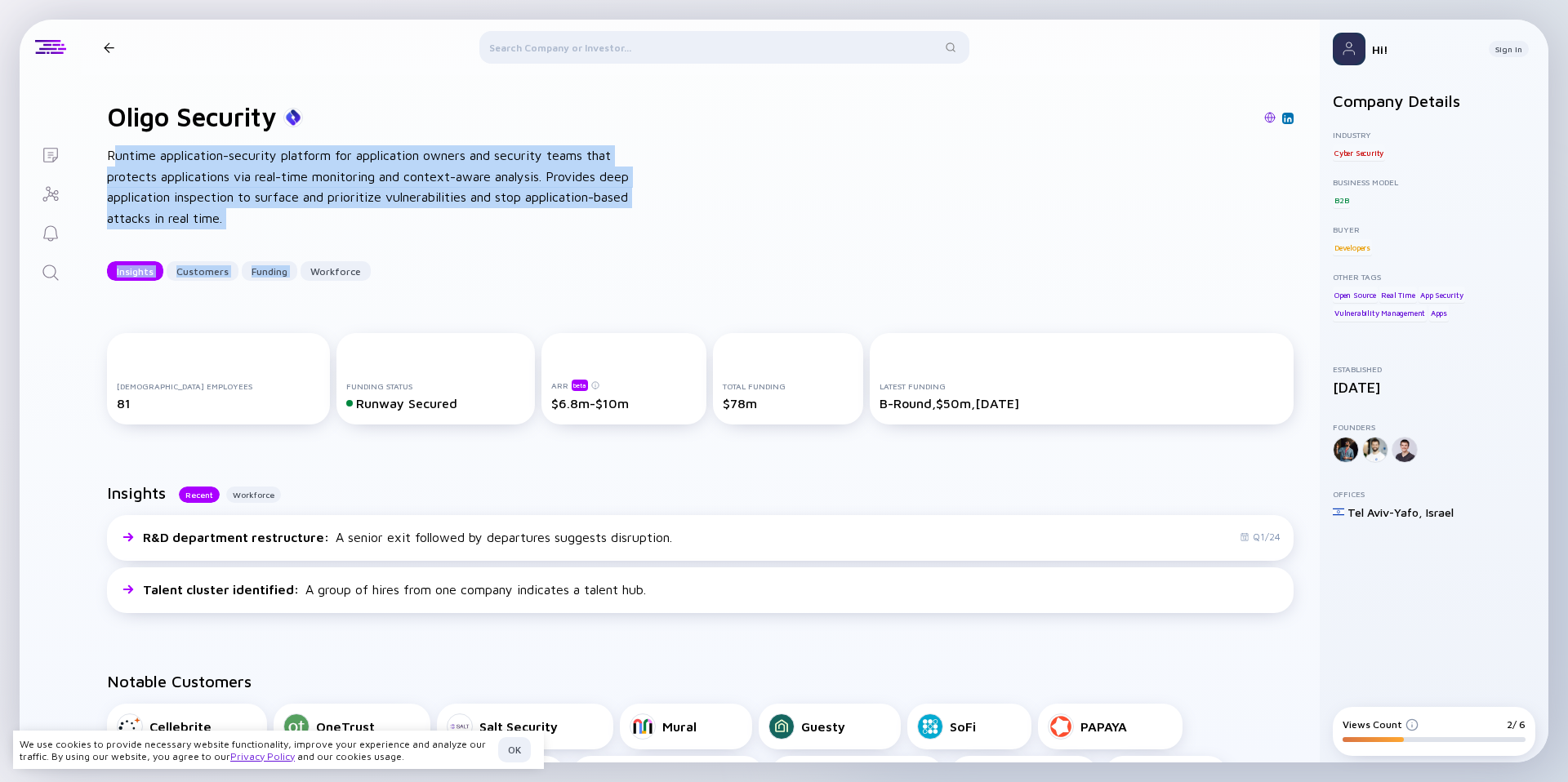
drag, startPoint x: 121, startPoint y: 164, endPoint x: 478, endPoint y: 256, distance: 368.7
click at [478, 256] on div "Oligo Security Runtime application-security platform for application owners and…" at bounding box center [700, 191] width 1238 height 232
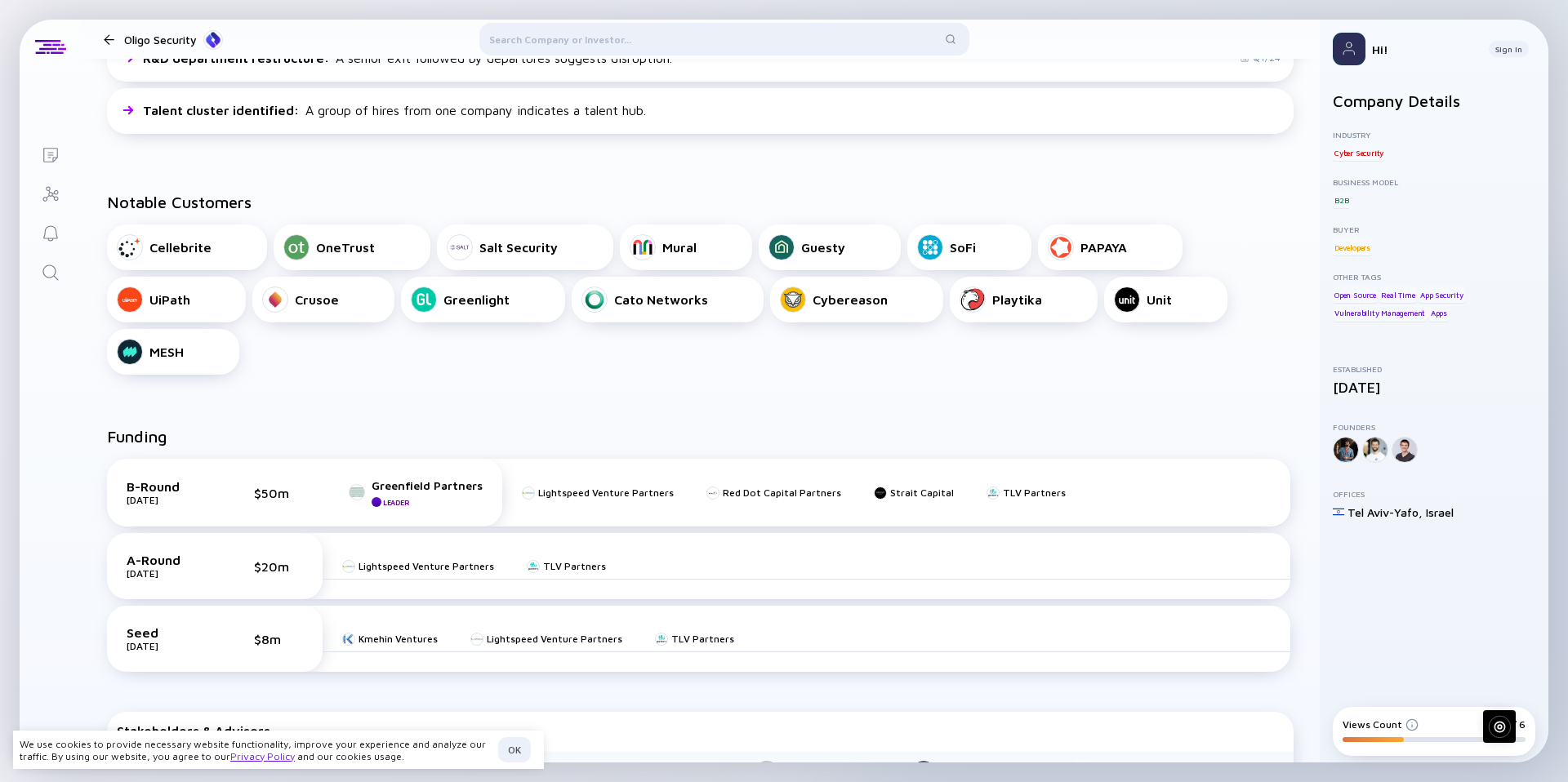
scroll to position [517, 0]
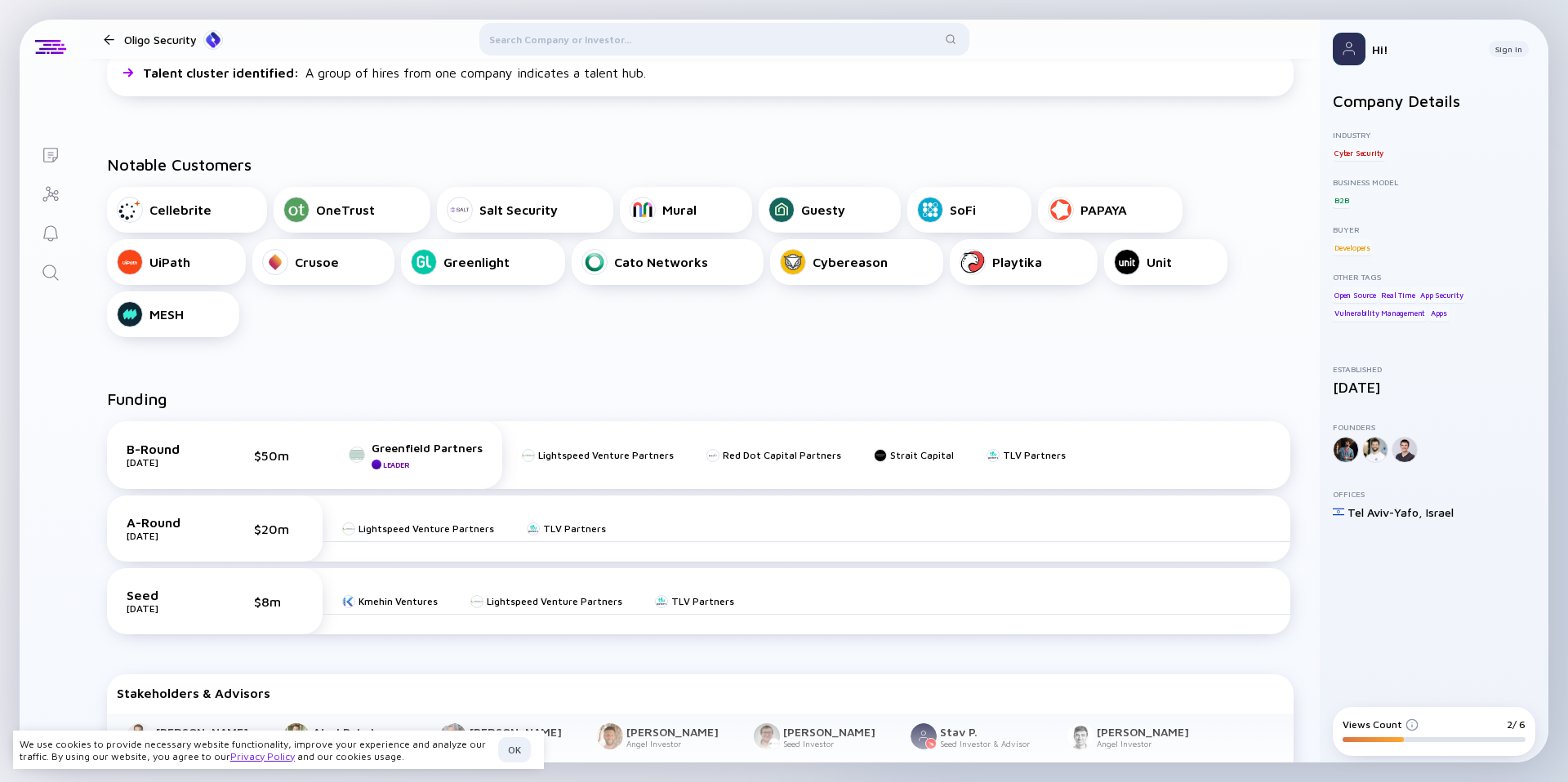
click at [57, 164] on div "Lists" at bounding box center [50, 156] width 20 height 22
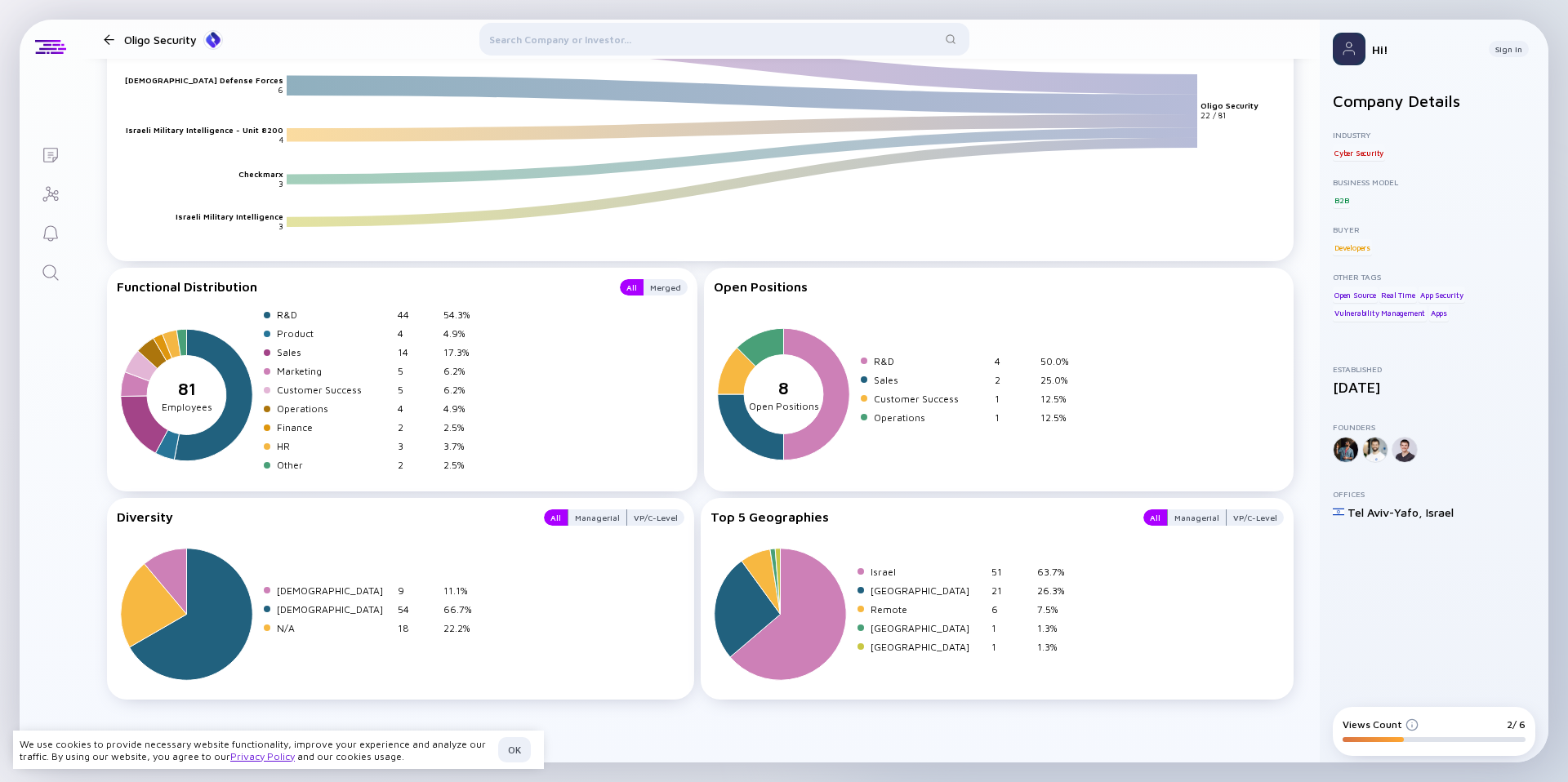
scroll to position [2322, 0]
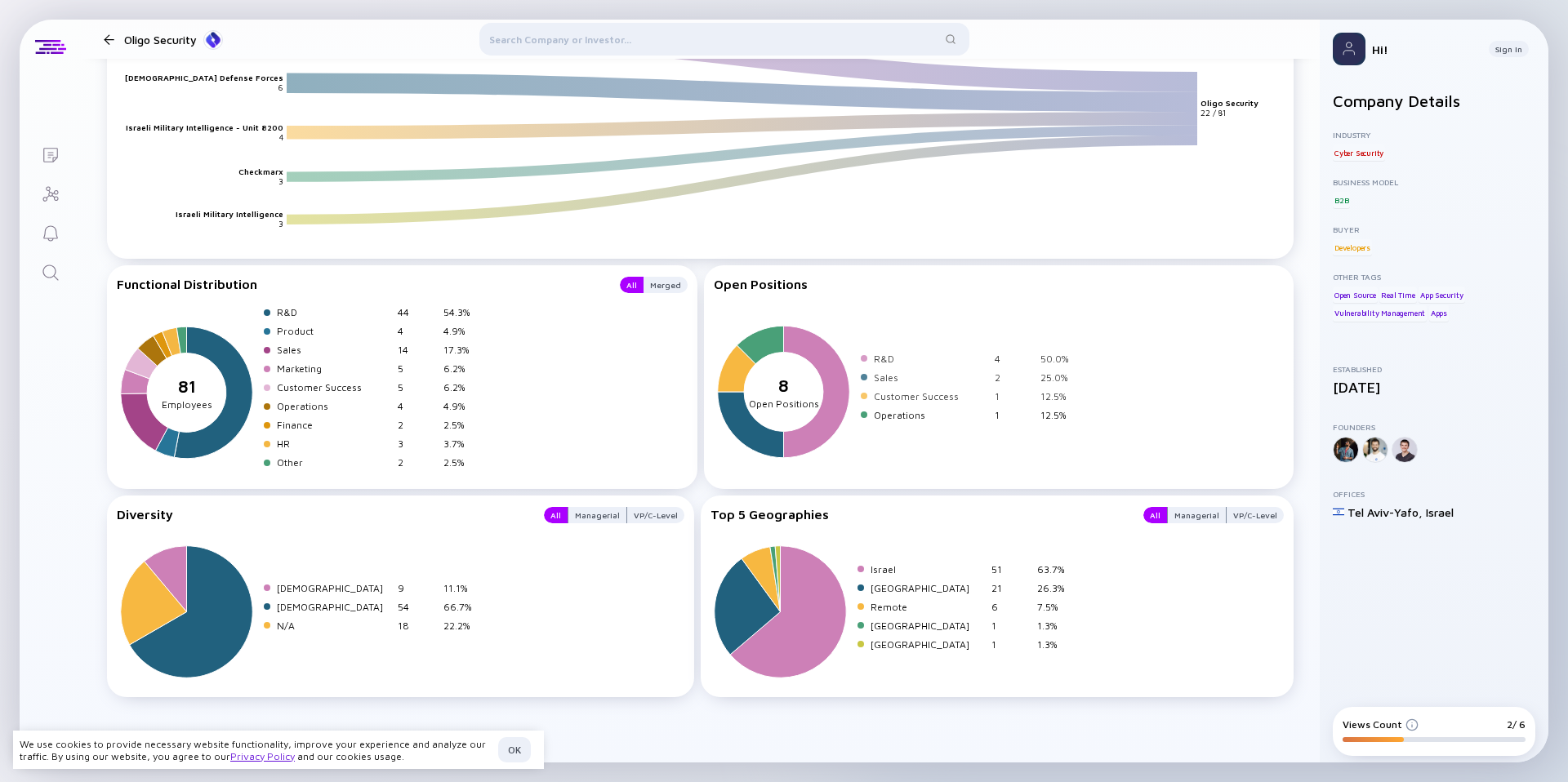
click at [782, 395] on icon "8 sepeartor Open Positions" at bounding box center [788, 390] width 147 height 171
click at [833, 367] on icon at bounding box center [817, 391] width 69 height 139
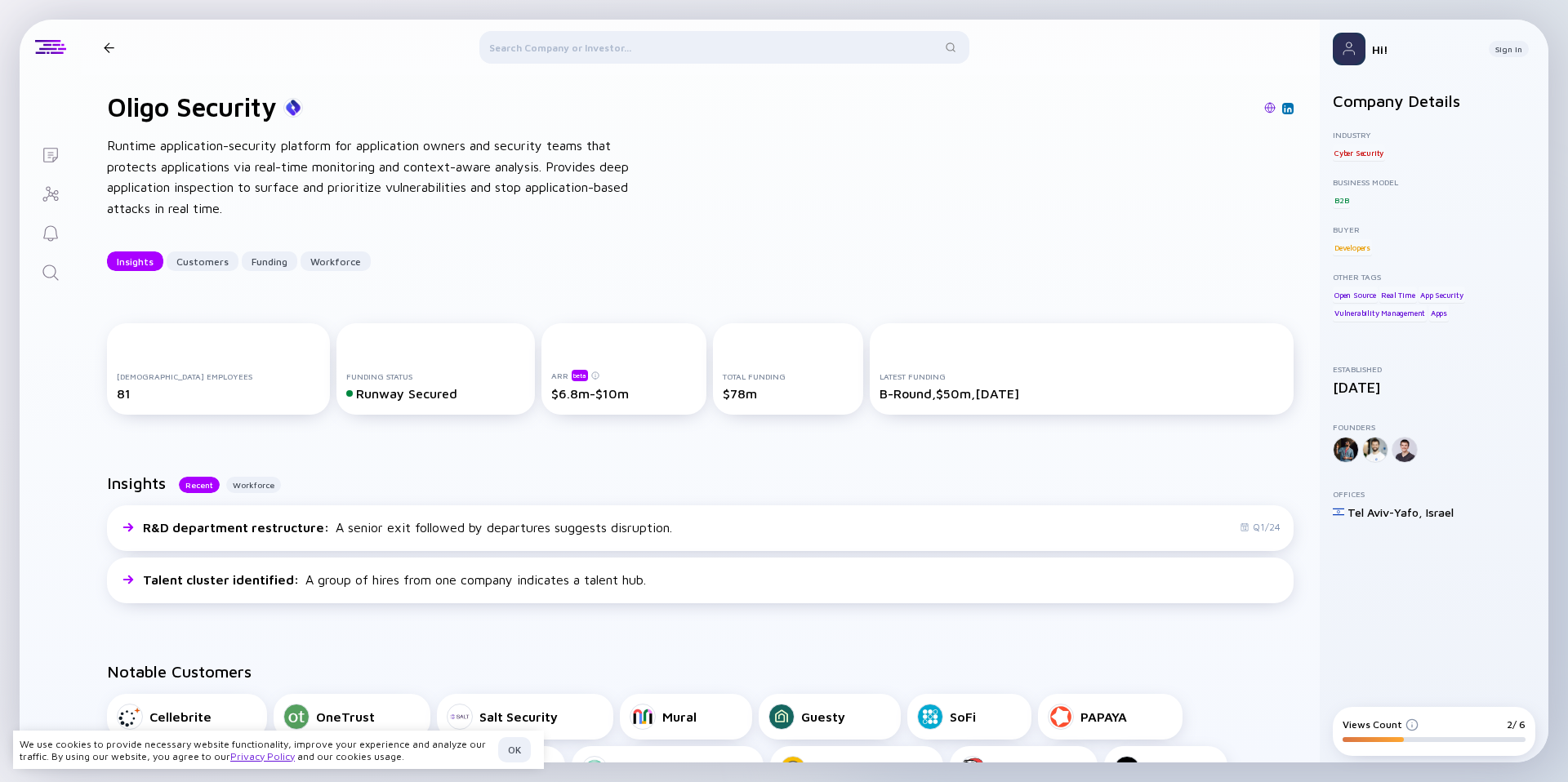
scroll to position [18, 0]
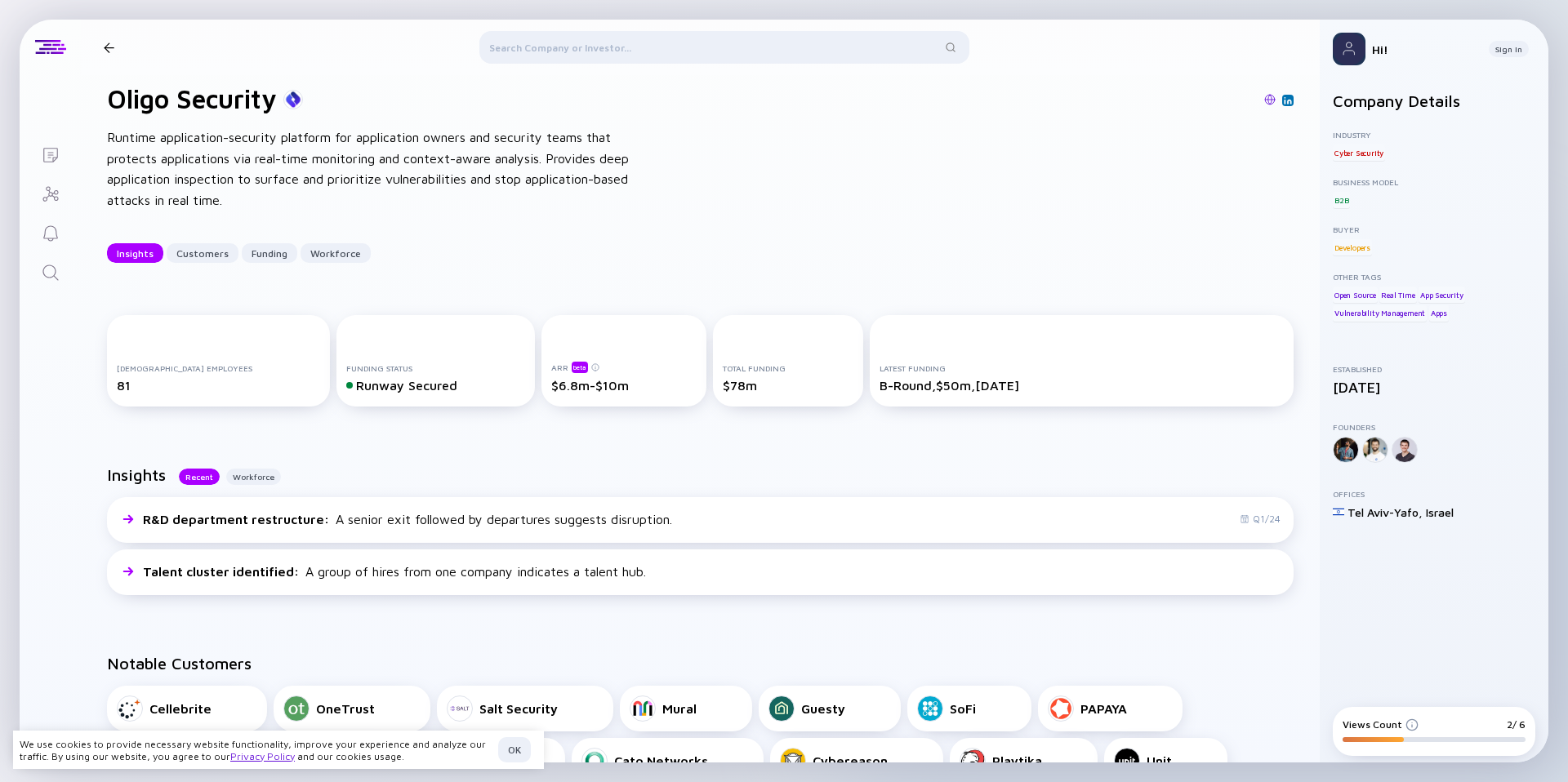
click at [1403, 444] on div at bounding box center [1404, 449] width 26 height 26
